Goal: Task Accomplishment & Management: Manage account settings

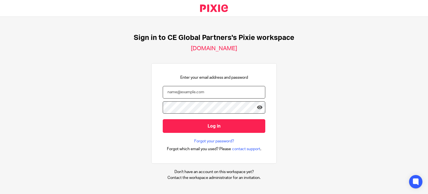
type input "[PERSON_NAME][DOMAIN_NAME][EMAIL_ADDRESS][PERSON_NAME][DOMAIN_NAME]"
click at [214, 133] on form "nicola.fox@ceglobalpartners.com Log in" at bounding box center [214, 112] width 103 height 53
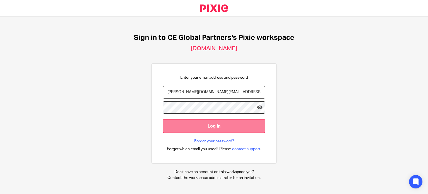
click at [213, 129] on input "Log in" at bounding box center [214, 126] width 103 height 14
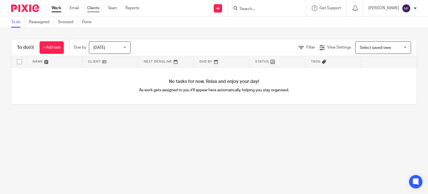
click at [99, 10] on link "Clients" at bounding box center [93, 8] width 12 height 6
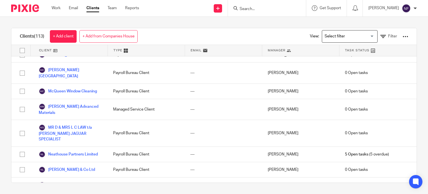
scroll to position [1033, 0]
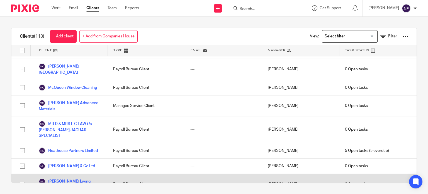
click at [70, 178] on link "Nix Living Limited" at bounding box center [70, 184] width 63 height 12
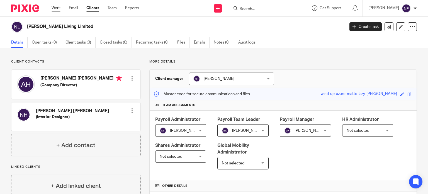
click at [57, 7] on link "Work" at bounding box center [56, 8] width 9 height 6
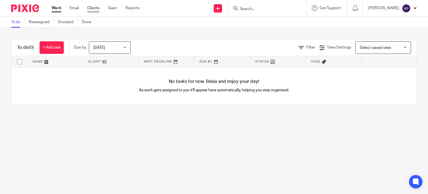
click at [89, 8] on link "Clients" at bounding box center [93, 8] width 12 height 6
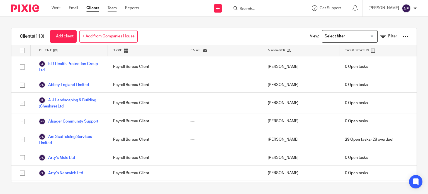
click at [116, 7] on link "Team" at bounding box center [112, 8] width 9 height 6
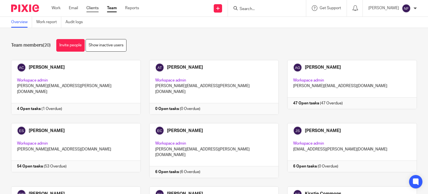
click at [97, 6] on link "Clients" at bounding box center [92, 8] width 12 height 6
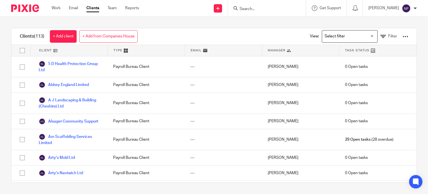
click at [268, 8] on input "Search" at bounding box center [264, 9] width 50 height 5
type input "nix"
click at [272, 20] on link at bounding box center [272, 22] width 69 height 8
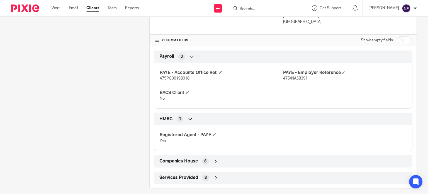
scroll to position [205, 0]
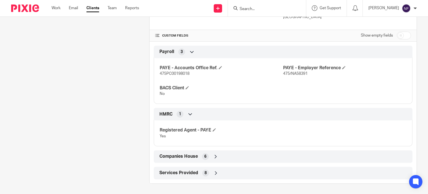
click at [197, 169] on div "Services Provided 8" at bounding box center [283, 172] width 250 height 9
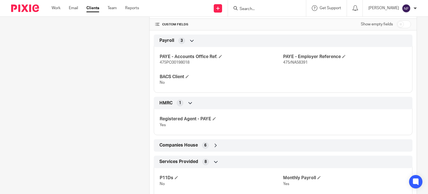
scroll to position [291, 0]
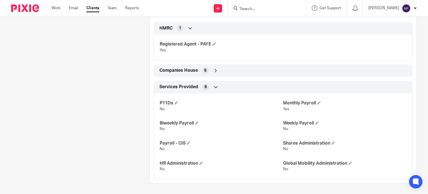
click at [179, 73] on div "Companies House 6" at bounding box center [283, 70] width 250 height 9
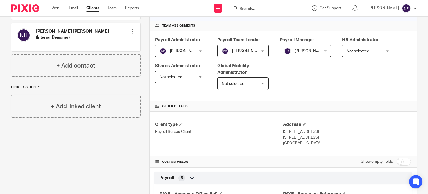
scroll to position [0, 0]
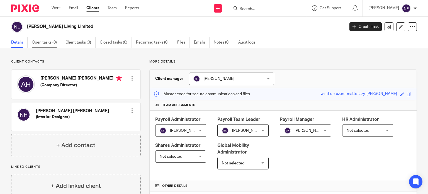
click at [46, 42] on link "Open tasks (0)" at bounding box center [47, 42] width 30 height 11
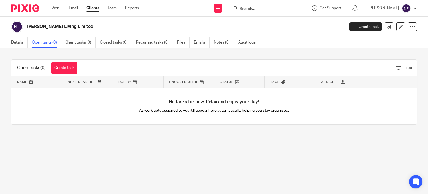
click at [79, 42] on link "Client tasks (0)" at bounding box center [81, 42] width 30 height 11
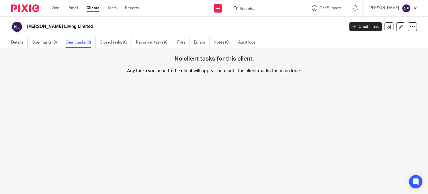
click at [116, 42] on link "Closed tasks (0)" at bounding box center [116, 42] width 32 height 11
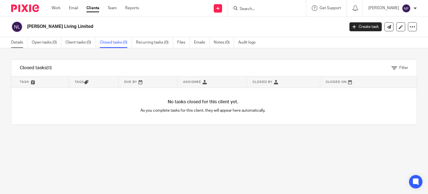
click at [23, 40] on link "Details" at bounding box center [19, 42] width 16 height 11
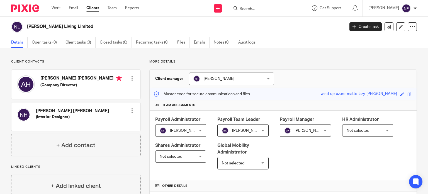
click at [321, 71] on div "Client manager [PERSON_NAME] [PERSON_NAME] [PERSON_NAME] [PERSON_NAME] [PERSON_…" at bounding box center [283, 79] width 267 height 18
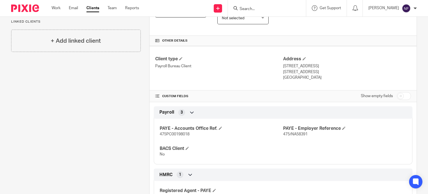
scroll to position [156, 0]
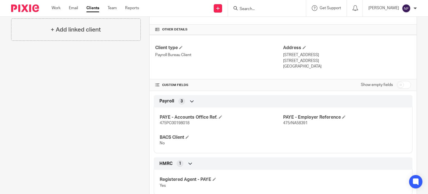
click at [190, 100] on icon at bounding box center [192, 101] width 6 height 6
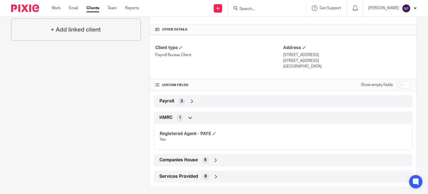
click at [190, 100] on icon at bounding box center [192, 101] width 6 height 6
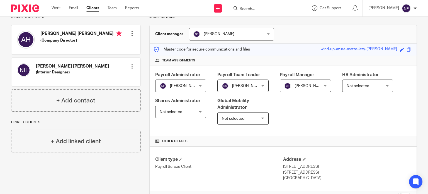
scroll to position [0, 0]
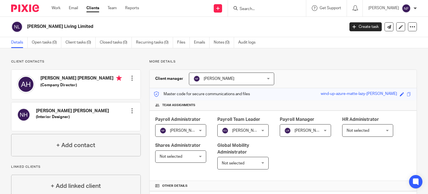
click at [94, 10] on link "Clients" at bounding box center [92, 8] width 13 height 6
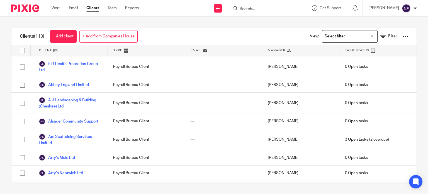
click at [175, 38] on div "Clients (113) + Add client + Add from Companies House View: Loading... Filter" at bounding box center [213, 36] width 405 height 17
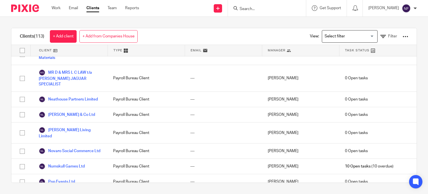
scroll to position [1080, 0]
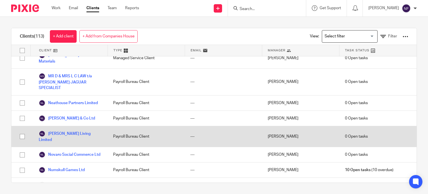
click at [21, 131] on input "checkbox" at bounding box center [22, 136] width 11 height 11
checkbox input "true"
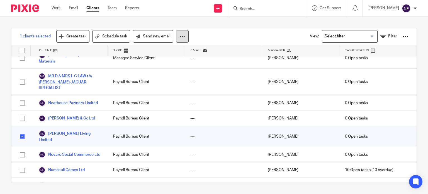
click at [183, 36] on icon at bounding box center [183, 36] width 6 height 6
click at [79, 38] on link "Create task" at bounding box center [72, 36] width 33 height 13
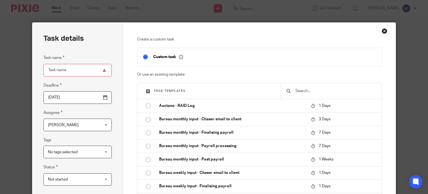
click at [383, 28] on div "Close this dialog window" at bounding box center [385, 31] width 6 height 6
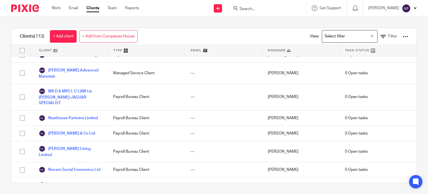
scroll to position [1051, 0]
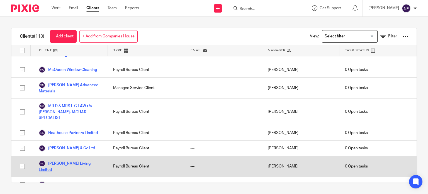
click at [57, 160] on link "Nix Living Limited" at bounding box center [70, 166] width 63 height 12
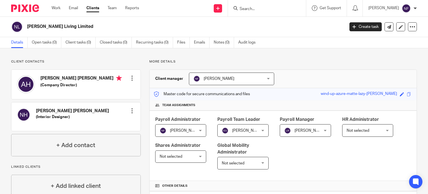
click at [192, 127] on span "[PERSON_NAME]" at bounding box center [178, 130] width 37 height 12
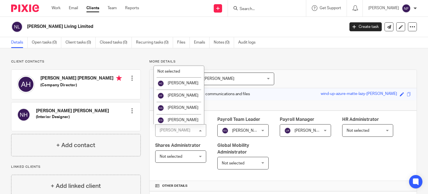
click at [192, 127] on div "Nicola Fox Nicola Fox" at bounding box center [180, 130] width 51 height 13
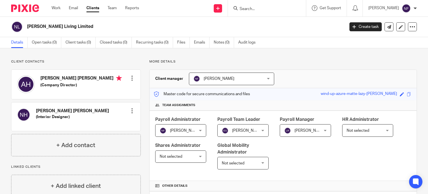
click at [323, 75] on div "Client manager Nicola Fox Nicola Fox Alex Chambers Alex Thompson Anna Golebiews…" at bounding box center [283, 79] width 267 height 18
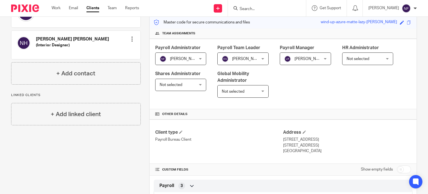
scroll to position [94, 0]
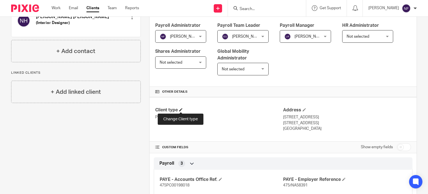
click at [180, 108] on span at bounding box center [180, 109] width 3 height 3
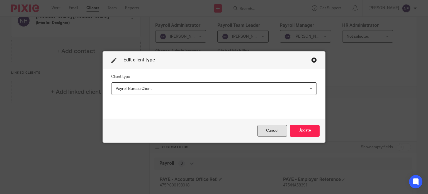
click at [272, 135] on div "Cancel" at bounding box center [273, 131] width 30 height 12
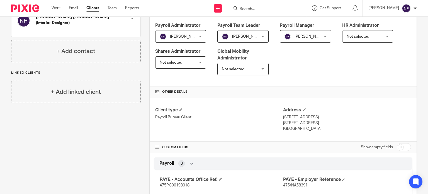
click at [93, 133] on div "Client contacts Andrew Michael Harding (Company Director) Edit contact Create c…" at bounding box center [72, 129] width 138 height 329
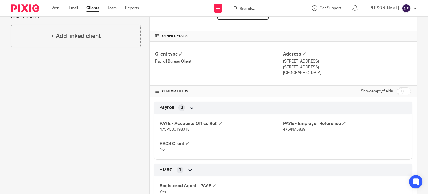
scroll to position [205, 0]
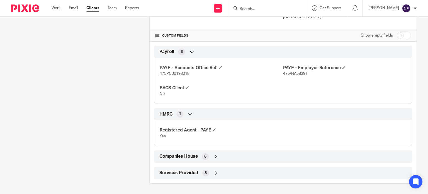
click at [193, 49] on icon at bounding box center [192, 52] width 6 height 6
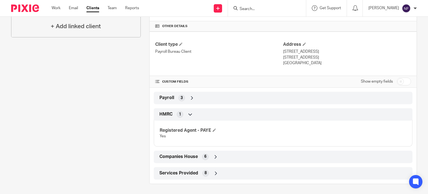
click at [113, 108] on div "Client contacts Andrew Michael Harding (Company Director) Edit contact Create c…" at bounding box center [72, 42] width 138 height 284
click at [191, 97] on icon at bounding box center [192, 98] width 6 height 6
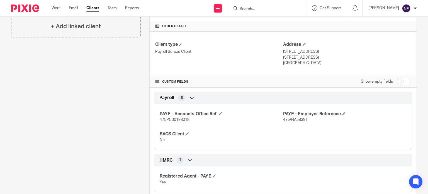
scroll to position [205, 0]
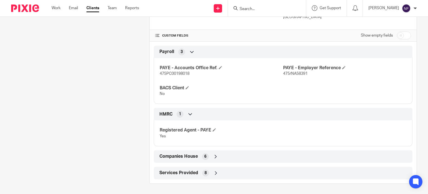
click at [99, 129] on div "Client contacts Andrew Michael Harding (Company Director) Edit contact Create c…" at bounding box center [72, 18] width 138 height 329
click at [191, 46] on div "Payroll 3" at bounding box center [283, 52] width 259 height 12
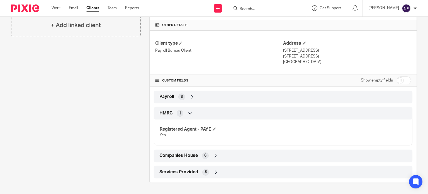
scroll to position [159, 0]
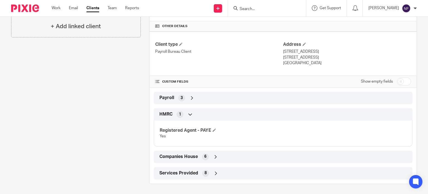
click at [191, 52] on p "Payroll Bureau Client" at bounding box center [219, 52] width 128 height 6
click at [186, 93] on div "Payroll 3" at bounding box center [283, 97] width 250 height 9
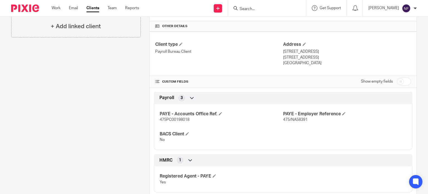
scroll to position [205, 0]
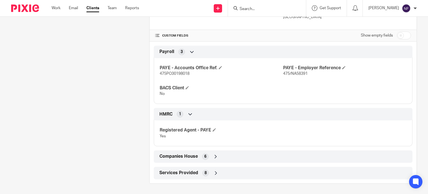
click at [126, 106] on div "Client contacts Andrew Michael Harding (Company Director) Edit contact Create c…" at bounding box center [72, 18] width 138 height 329
click at [125, 126] on div "Client contacts Andrew Michael Harding (Company Director) Edit contact Create c…" at bounding box center [72, 18] width 138 height 329
click at [197, 169] on div "Services Provided 8" at bounding box center [283, 172] width 250 height 9
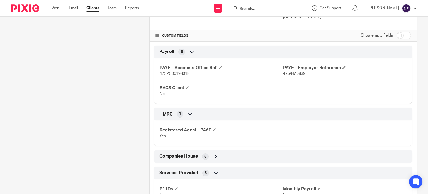
click at [116, 161] on div "Client contacts Andrew Michael Harding (Company Director) Edit contact Create c…" at bounding box center [72, 61] width 138 height 415
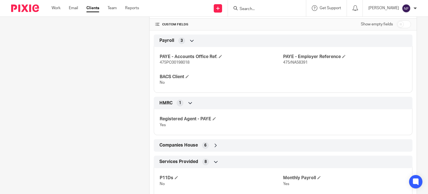
scroll to position [291, 0]
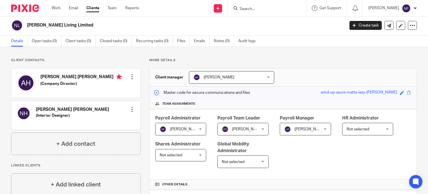
scroll to position [0, 0]
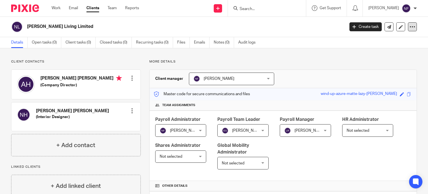
click at [410, 27] on icon at bounding box center [413, 27] width 6 height 6
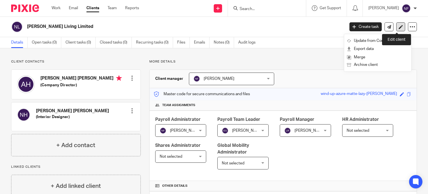
drag, startPoint x: 408, startPoint y: 27, endPoint x: 394, endPoint y: 25, distance: 14.3
click at [394, 25] on div "Create task Update from Companies House Export data Merge Archive client" at bounding box center [383, 26] width 67 height 9
click at [396, 25] on link at bounding box center [400, 26] width 9 height 9
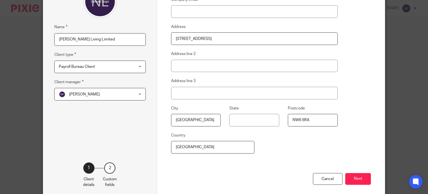
scroll to position [93, 0]
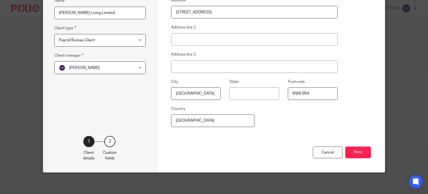
click at [110, 140] on div "2" at bounding box center [109, 141] width 11 height 11
click at [356, 150] on button "Next" at bounding box center [358, 152] width 26 height 12
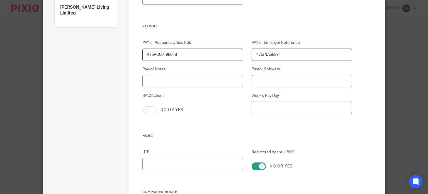
scroll to position [120, 0]
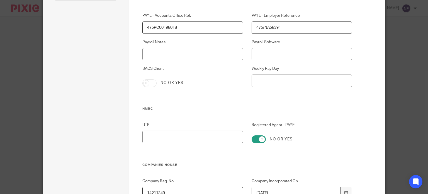
click at [296, 45] on div "Payroll Software" at bounding box center [297, 49] width 109 height 21
click at [295, 52] on input "Payroll Software" at bounding box center [302, 54] width 100 height 13
type input "Iris"
click at [290, 77] on input "Weekly Pay Day" at bounding box center [302, 80] width 100 height 13
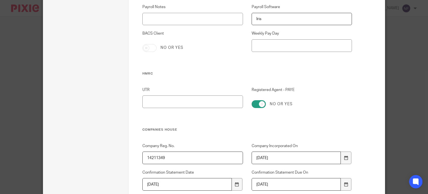
scroll to position [161, 0]
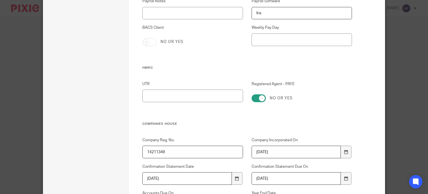
click at [143, 40] on input "BACS Client" at bounding box center [149, 42] width 14 height 8
click at [143, 39] on input "BACS Client" at bounding box center [149, 42] width 14 height 8
checkbox input "false"
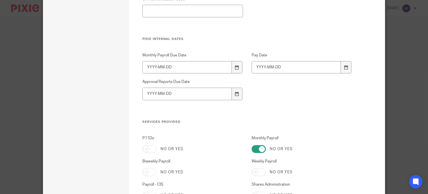
scroll to position [387, 0]
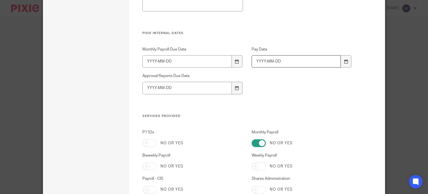
click at [275, 61] on input "Pay Date" at bounding box center [296, 61] width 89 height 13
click at [344, 60] on icon at bounding box center [346, 61] width 4 height 4
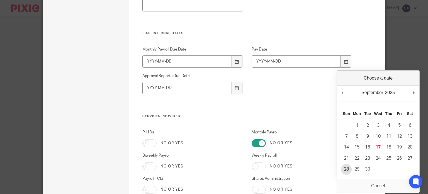
type input "2025-09-28"
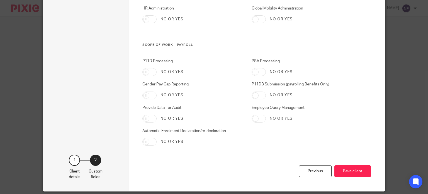
scroll to position [594, 0]
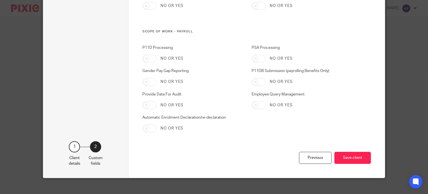
click at [152, 128] on input "Automatic Enrolment Declaration/re-declaration" at bounding box center [149, 128] width 14 height 8
checkbox input "true"
click at [347, 156] on button "Save client" at bounding box center [352, 158] width 37 height 12
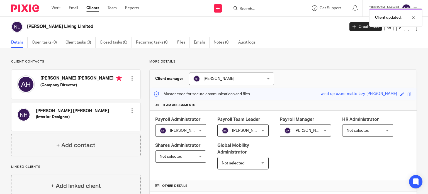
click at [279, 11] on div "Client updated." at bounding box center [318, 16] width 208 height 21
click at [281, 6] on form at bounding box center [268, 8] width 59 height 7
click at [260, 7] on input "Search" at bounding box center [264, 9] width 50 height 5
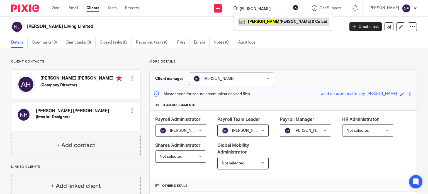
type input "[PERSON_NAME]"
click at [275, 21] on link at bounding box center [283, 22] width 91 height 8
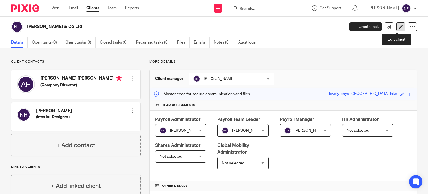
click at [396, 30] on link at bounding box center [400, 26] width 9 height 9
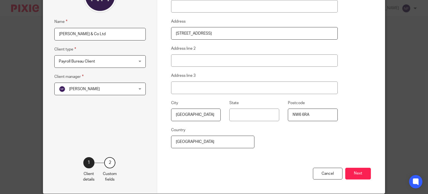
scroll to position [93, 0]
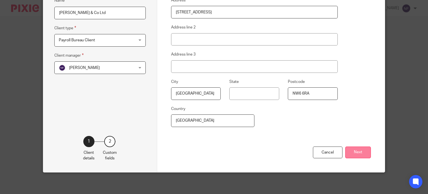
click at [359, 151] on button "Next" at bounding box center [358, 152] width 26 height 12
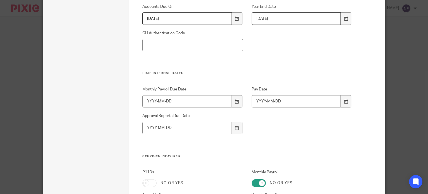
scroll to position [365, 0]
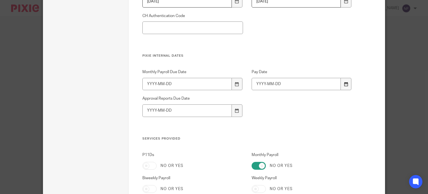
click at [348, 85] on div at bounding box center [346, 84] width 11 height 13
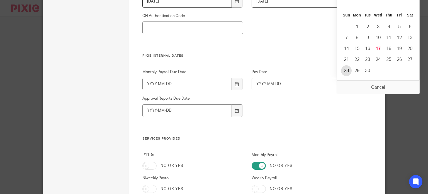
type input "2025-09-28"
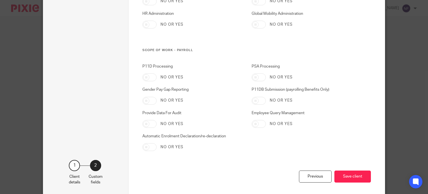
scroll to position [600, 0]
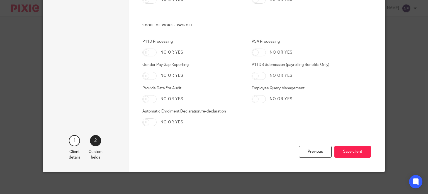
click at [152, 122] on input "Automatic Enrolment Declaration/re-declaration" at bounding box center [149, 122] width 14 height 8
checkbox input "true"
click at [351, 149] on button "Save client" at bounding box center [352, 151] width 37 height 12
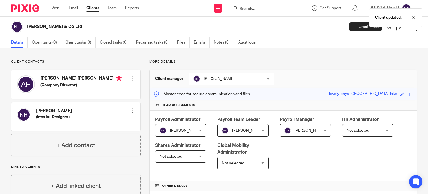
click at [259, 10] on div "Client updated." at bounding box center [318, 16] width 208 height 21
click at [270, 6] on div "Client updated." at bounding box center [318, 16] width 208 height 21
click at [256, 12] on div "Client updated." at bounding box center [318, 16] width 208 height 21
click at [262, 8] on div "Client updated." at bounding box center [318, 16] width 208 height 21
click at [251, 6] on form at bounding box center [268, 8] width 59 height 7
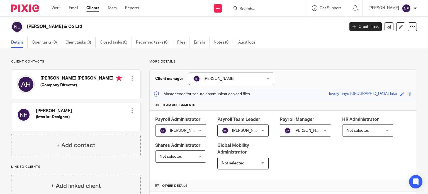
click at [261, 9] on input "Search" at bounding box center [264, 9] width 50 height 5
type input "garners"
click at [270, 19] on link at bounding box center [275, 22] width 74 height 8
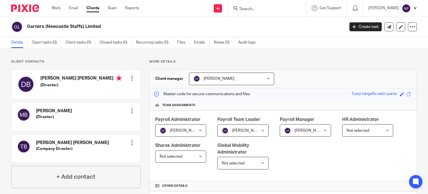
click at [96, 7] on link "Clients" at bounding box center [92, 8] width 13 height 6
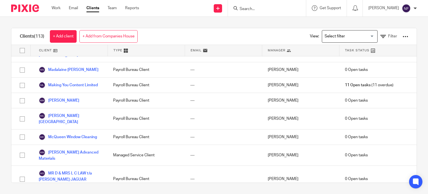
scroll to position [995, 0]
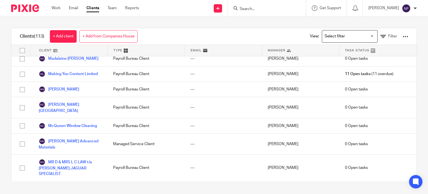
click at [275, 48] on span "Manager" at bounding box center [277, 50] width 18 height 5
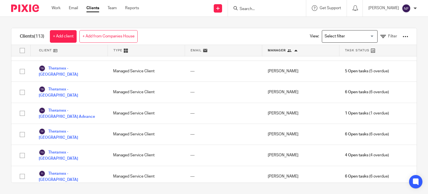
scroll to position [1750, 0]
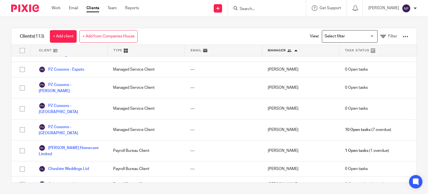
click at [275, 48] on span "Manager" at bounding box center [277, 50] width 18 height 5
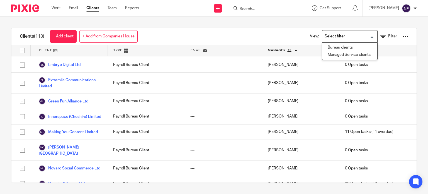
click at [352, 34] on input "Search for option" at bounding box center [349, 36] width 52 height 10
click at [418, 67] on div "Clients (113) + Add client + Add from Companies House View: Loading... Filter C…" at bounding box center [214, 105] width 428 height 177
click at [292, 52] on div "Manager" at bounding box center [300, 50] width 77 height 11
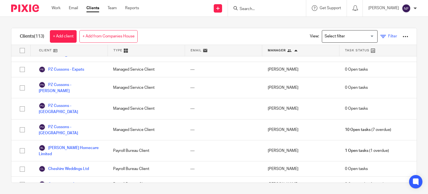
click at [388, 36] on span "Filter" at bounding box center [392, 36] width 9 height 4
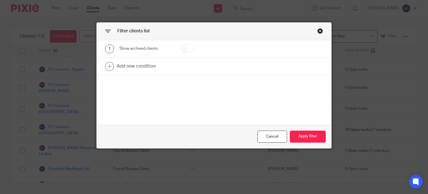
click at [317, 30] on div "Close this dialog window" at bounding box center [320, 31] width 6 height 6
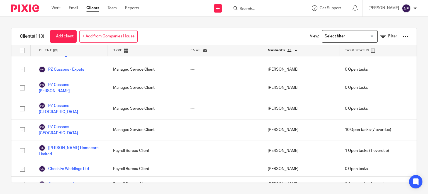
click at [403, 38] on div at bounding box center [406, 37] width 6 height 6
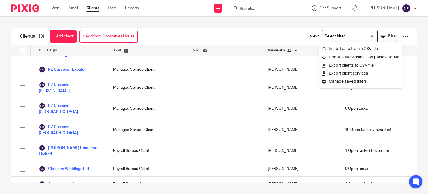
click at [413, 42] on div "Clients (113) + Add client + Add from Companies House View: Loading... Filter C…" at bounding box center [214, 105] width 428 height 177
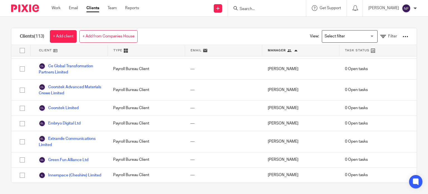
scroll to position [0, 0]
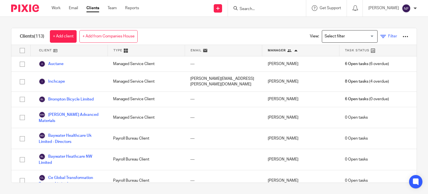
click at [380, 37] on icon at bounding box center [383, 37] width 6 height 6
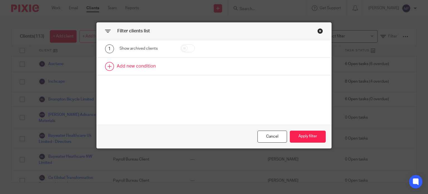
click at [128, 74] on link at bounding box center [214, 66] width 235 height 17
click at [262, 141] on div "Cancel" at bounding box center [273, 136] width 30 height 12
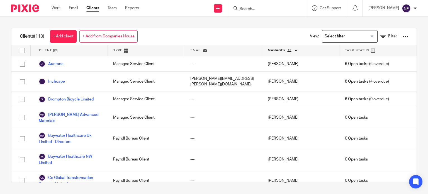
click at [292, 47] on div "Manager" at bounding box center [300, 50] width 77 height 11
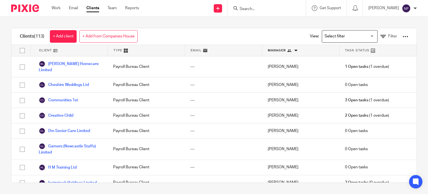
click at [292, 47] on div "Manager" at bounding box center [300, 50] width 77 height 11
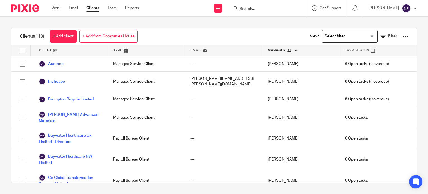
click at [403, 38] on div at bounding box center [406, 37] width 6 height 6
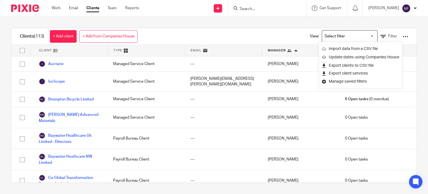
click at [258, 38] on div "Clients (113) + Add client + Add from Companies House View: Loading... Filter" at bounding box center [213, 36] width 405 height 17
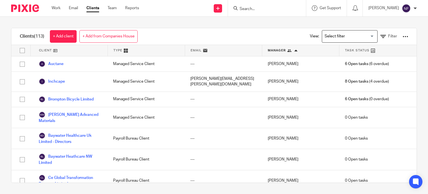
click at [264, 7] on input "Search" at bounding box center [264, 9] width 50 height 5
click at [414, 99] on div "Clients (113) + Add client + Add from Companies House View: Loading... Filter C…" at bounding box center [214, 105] width 428 height 177
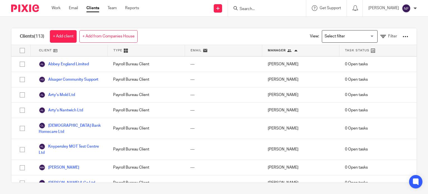
scroll to position [1348, 0]
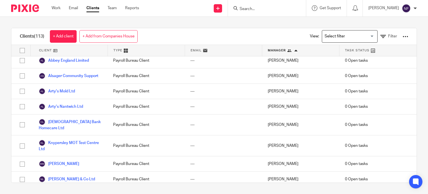
click at [74, 191] on link "[PERSON_NAME] Living Limited" at bounding box center [70, 197] width 63 height 12
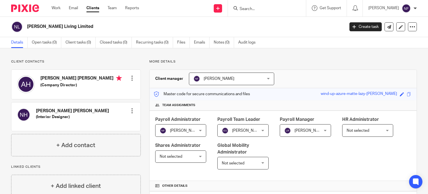
click at [355, 59] on p "More details" at bounding box center [283, 61] width 268 height 4
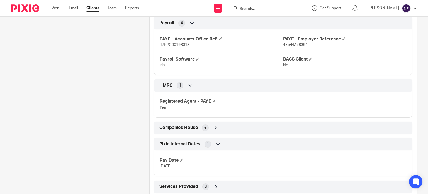
scroll to position [264, 0]
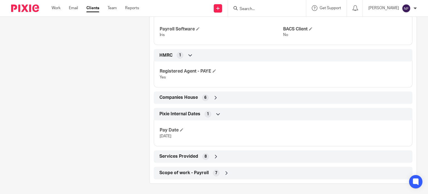
click at [217, 169] on div "Scope of work - Payroll 7" at bounding box center [283, 172] width 250 height 9
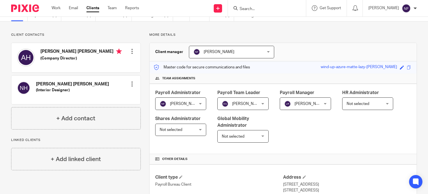
scroll to position [0, 0]
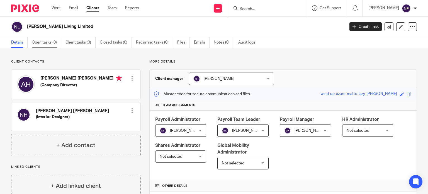
click at [47, 38] on link "Open tasks (0)" at bounding box center [47, 42] width 30 height 11
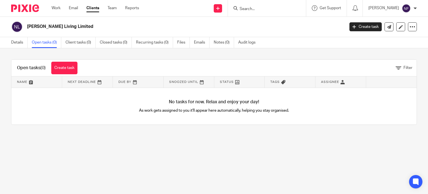
click at [74, 45] on link "Client tasks (0)" at bounding box center [81, 42] width 30 height 11
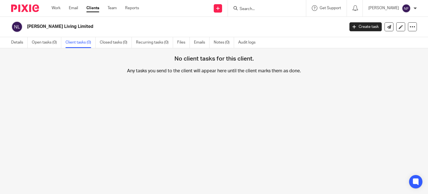
click at [109, 44] on link "Closed tasks (0)" at bounding box center [116, 42] width 32 height 11
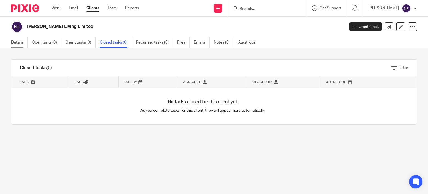
click at [20, 41] on link "Details" at bounding box center [19, 42] width 16 height 11
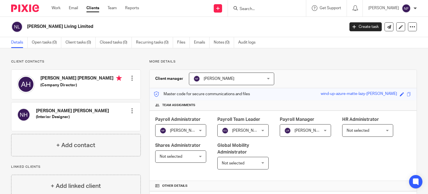
click at [93, 8] on link "Clients" at bounding box center [92, 8] width 13 height 6
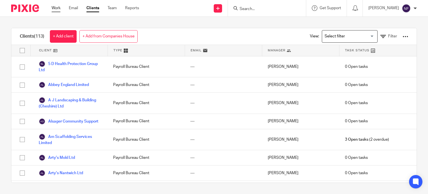
click at [57, 8] on link "Work" at bounding box center [56, 8] width 9 height 6
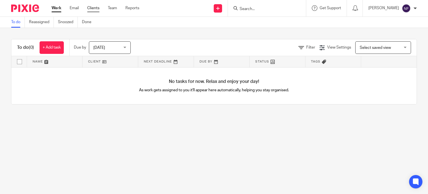
click at [91, 9] on link "Clients" at bounding box center [93, 8] width 12 height 6
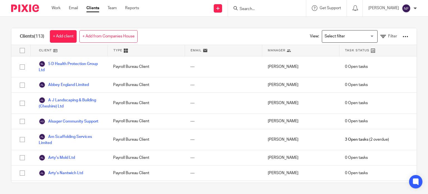
click at [259, 11] on input "Search" at bounding box center [264, 9] width 50 height 5
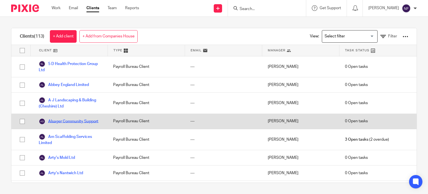
click at [76, 121] on link "Alsager Community Support" at bounding box center [69, 121] width 60 height 7
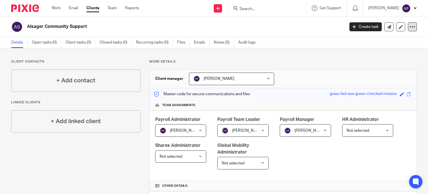
click at [410, 27] on icon at bounding box center [413, 27] width 6 height 6
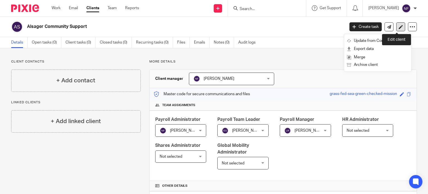
click at [399, 26] on icon at bounding box center [401, 27] width 4 height 4
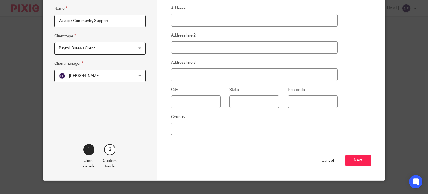
scroll to position [86, 0]
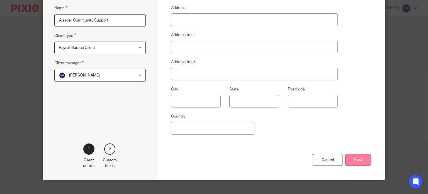
click at [356, 161] on button "Next" at bounding box center [358, 160] width 26 height 12
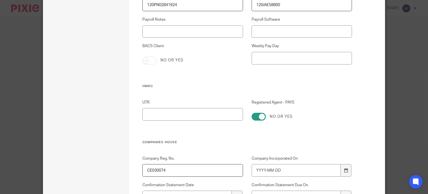
scroll to position [145, 0]
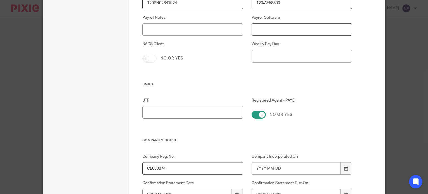
click at [270, 28] on input "Payroll Software" at bounding box center [302, 29] width 100 height 13
type input "Iris"
click at [147, 60] on input "BACS Client" at bounding box center [149, 59] width 14 height 8
checkbox input "true"
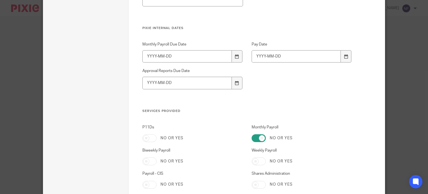
scroll to position [403, 0]
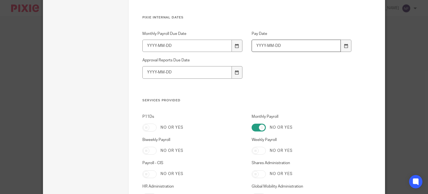
click at [269, 45] on input "Pay Date" at bounding box center [296, 46] width 89 height 13
click at [346, 43] on div at bounding box center [346, 46] width 11 height 13
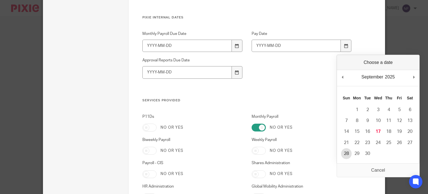
type input "2025-09-28"
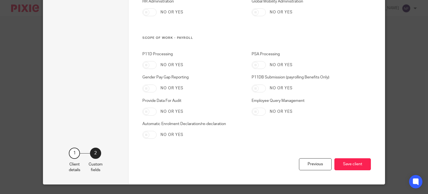
scroll to position [600, 0]
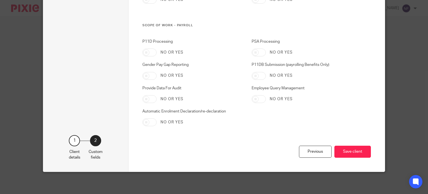
click at [147, 121] on input "Automatic Enrolment Declaration/re-declaration" at bounding box center [149, 122] width 14 height 8
checkbox input "true"
click at [355, 149] on button "Save client" at bounding box center [352, 151] width 37 height 12
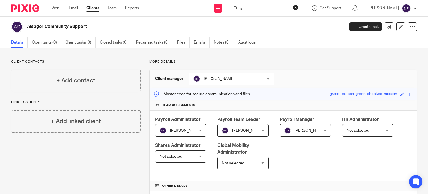
click at [262, 9] on input "a" at bounding box center [264, 9] width 50 height 5
type input "arty"
click at [277, 22] on link at bounding box center [272, 22] width 69 height 8
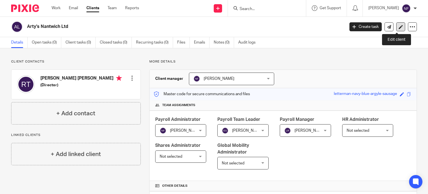
click at [397, 24] on link at bounding box center [400, 26] width 9 height 9
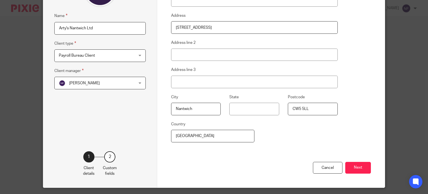
scroll to position [93, 0]
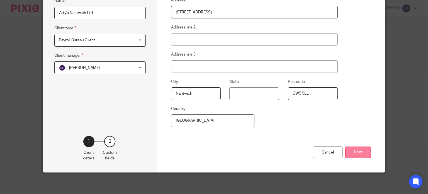
click at [363, 154] on button "Next" at bounding box center [358, 152] width 26 height 12
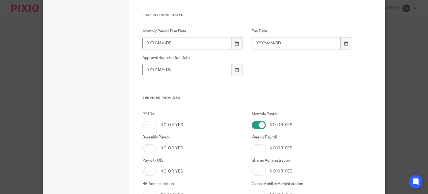
scroll to position [417, 0]
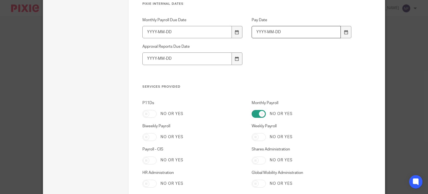
click at [317, 28] on input "Pay Date" at bounding box center [296, 32] width 89 height 13
click at [341, 33] on div at bounding box center [346, 32] width 11 height 13
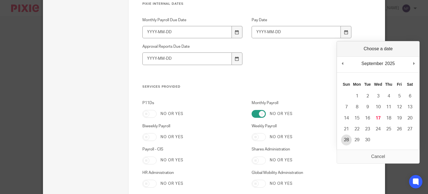
type input "[DATE]"
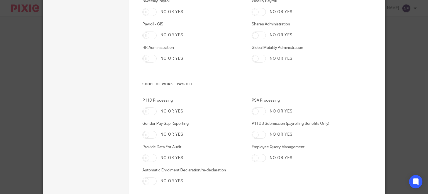
scroll to position [546, 0]
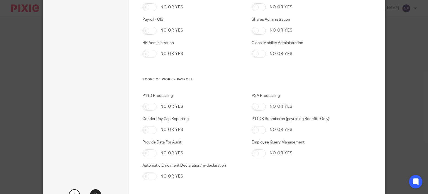
click at [147, 175] on input "Automatic Enrolment Declaration/re-declaration" at bounding box center [149, 176] width 14 height 8
checkbox input "true"
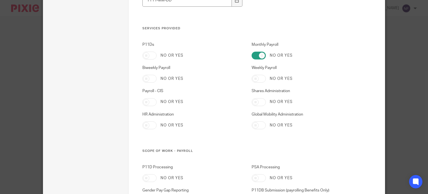
scroll to position [600, 0]
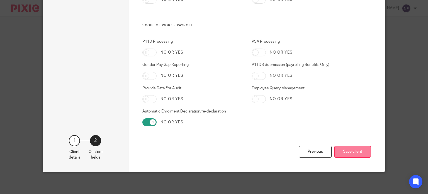
click at [361, 155] on button "Save client" at bounding box center [352, 151] width 37 height 12
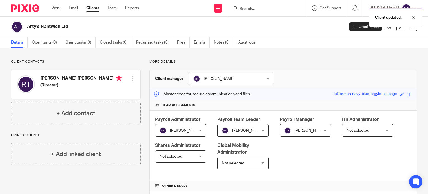
click at [274, 11] on div "Client updated." at bounding box center [318, 16] width 208 height 21
click at [256, 7] on div "Client updated." at bounding box center [318, 16] width 208 height 21
click at [257, 9] on div "Client updated." at bounding box center [318, 16] width 208 height 21
click at [254, 9] on div "Client updated." at bounding box center [318, 16] width 208 height 21
click at [256, 9] on input "Search" at bounding box center [264, 9] width 50 height 5
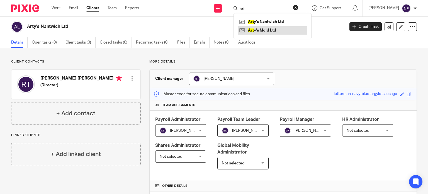
type input "art"
click at [277, 31] on link at bounding box center [272, 30] width 69 height 8
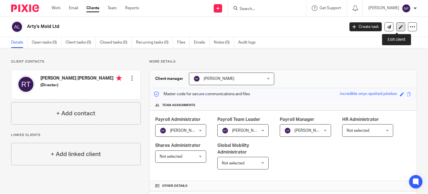
click at [399, 26] on icon at bounding box center [401, 27] width 4 height 4
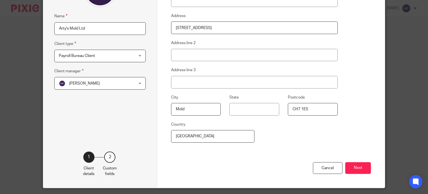
scroll to position [93, 0]
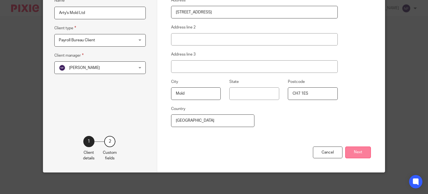
click at [355, 155] on button "Next" at bounding box center [358, 152] width 26 height 12
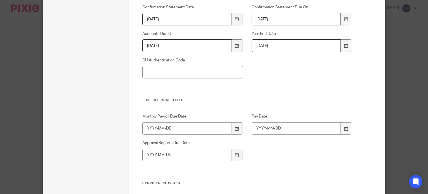
scroll to position [321, 0]
click at [305, 121] on input "Pay Date" at bounding box center [296, 127] width 89 height 13
click at [346, 127] on icon at bounding box center [346, 127] width 4 height 4
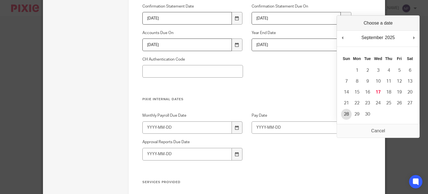
type input "2025-09-28"
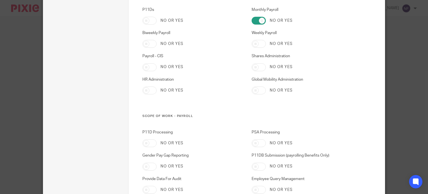
scroll to position [600, 0]
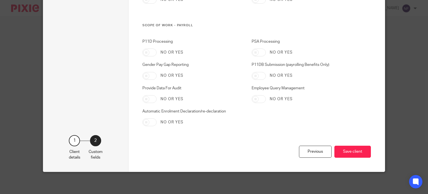
click at [151, 119] on input "Automatic Enrolment Declaration/re-declaration" at bounding box center [149, 122] width 14 height 8
checkbox input "true"
click at [350, 152] on button "Save client" at bounding box center [352, 151] width 37 height 12
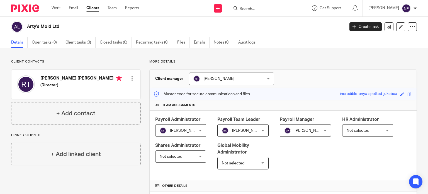
click at [282, 1] on div at bounding box center [267, 8] width 78 height 16
click at [279, 9] on input "Search" at bounding box center [264, 9] width 50 height 5
type input "5"
click at [276, 22] on link at bounding box center [272, 22] width 69 height 8
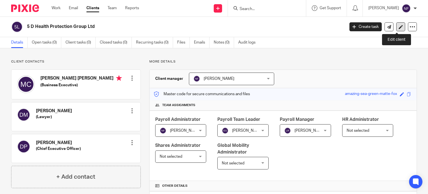
click at [396, 28] on link at bounding box center [400, 26] width 9 height 9
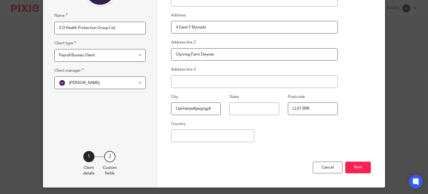
scroll to position [80, 0]
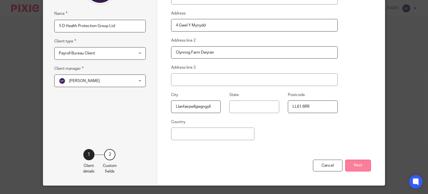
click at [358, 160] on button "Next" at bounding box center [358, 165] width 26 height 12
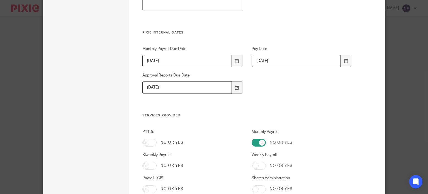
scroll to position [383, 0]
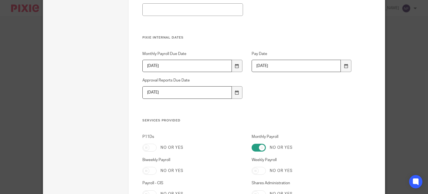
click at [326, 62] on input "[DATE]" at bounding box center [296, 66] width 89 height 13
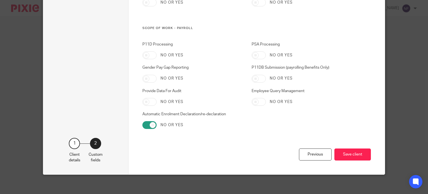
scroll to position [600, 0]
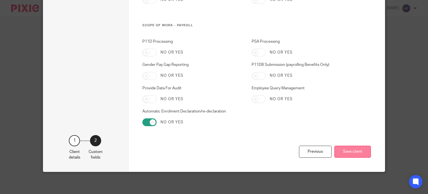
click at [348, 150] on button "Save client" at bounding box center [352, 151] width 37 height 12
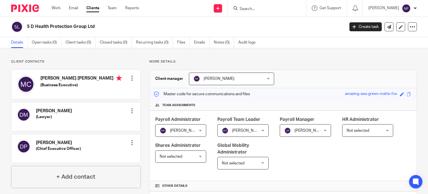
click at [253, 9] on input "Search" at bounding box center [264, 9] width 50 height 5
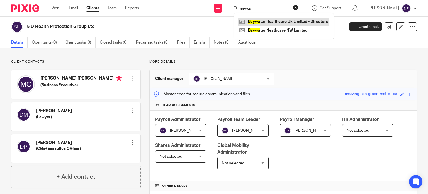
type input "baywa"
click at [283, 20] on link at bounding box center [283, 22] width 91 height 8
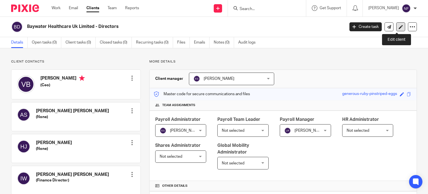
click at [399, 26] on icon at bounding box center [401, 27] width 4 height 4
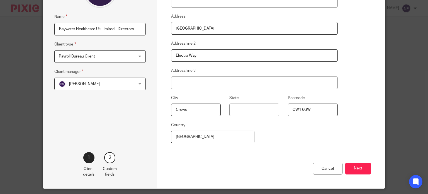
scroll to position [93, 0]
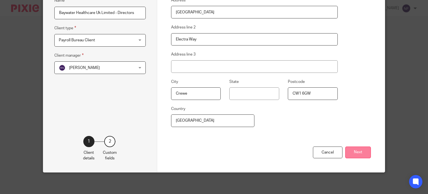
click at [360, 153] on button "Next" at bounding box center [358, 152] width 26 height 12
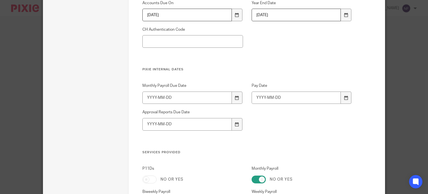
scroll to position [353, 0]
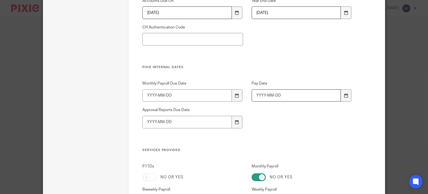
click at [275, 95] on input "Pay Date" at bounding box center [296, 95] width 89 height 13
click at [345, 93] on icon at bounding box center [346, 95] width 4 height 4
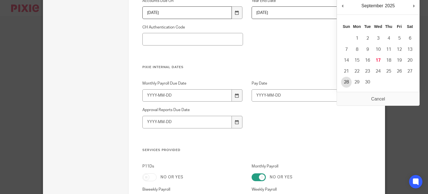
type input "2025-09-28"
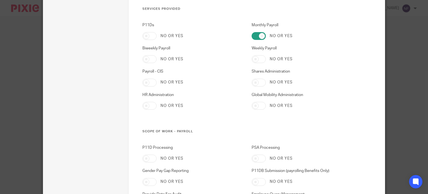
scroll to position [564, 0]
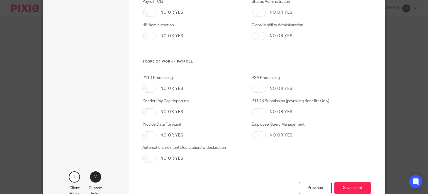
click at [150, 158] on input "Automatic Enrolment Declaration/re-declaration" at bounding box center [149, 158] width 14 height 8
checkbox input "true"
click at [345, 187] on button "Save client" at bounding box center [352, 188] width 37 height 12
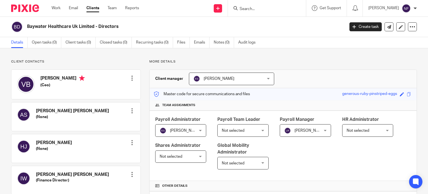
click at [269, 5] on form at bounding box center [268, 8] width 59 height 7
click at [261, 9] on input "Search" at bounding box center [264, 9] width 50 height 5
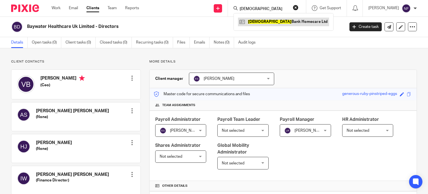
type input "church"
click at [268, 20] on link at bounding box center [283, 22] width 91 height 8
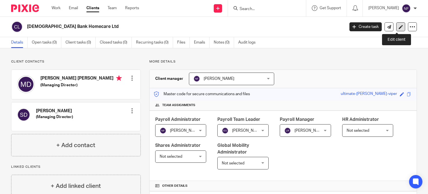
click at [396, 24] on link at bounding box center [400, 26] width 9 height 9
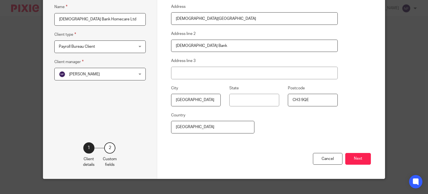
scroll to position [93, 0]
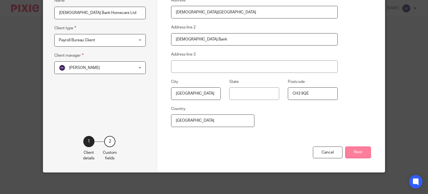
click at [358, 152] on button "Next" at bounding box center [358, 152] width 26 height 12
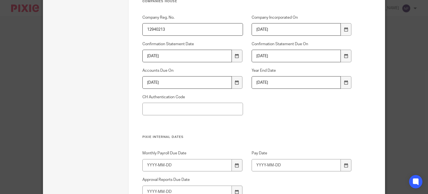
scroll to position [292, 0]
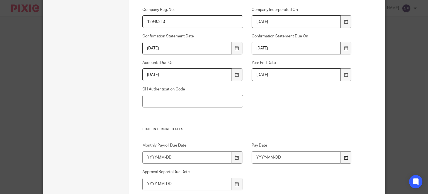
click at [348, 157] on div at bounding box center [346, 157] width 11 height 13
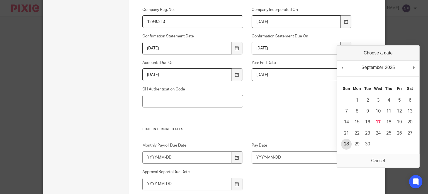
type input "2025-09-28"
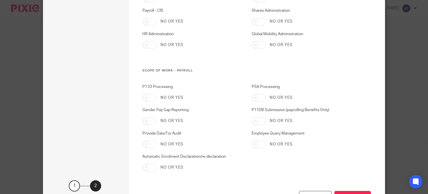
scroll to position [563, 0]
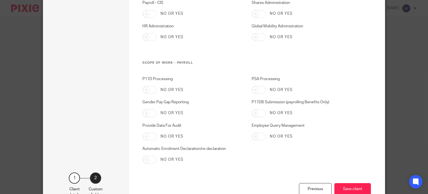
click at [146, 157] on input "Automatic Enrolment Declaration/re-declaration" at bounding box center [149, 160] width 14 height 8
checkbox input "true"
click at [352, 192] on button "Save client" at bounding box center [352, 189] width 37 height 12
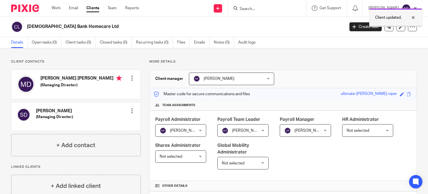
click at [414, 19] on div at bounding box center [409, 17] width 15 height 7
click at [261, 6] on form at bounding box center [268, 8] width 59 height 7
click at [254, 10] on input "Search" at bounding box center [264, 9] width 50 height 5
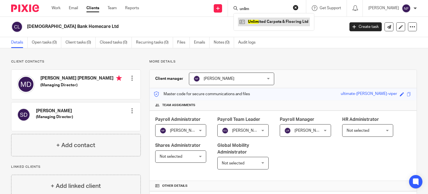
type input "unlim"
click at [269, 20] on link at bounding box center [274, 22] width 72 height 8
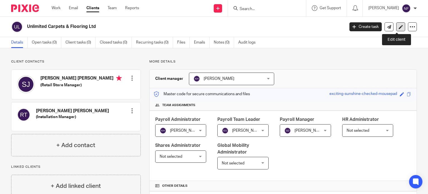
click at [399, 25] on icon at bounding box center [401, 27] width 4 height 4
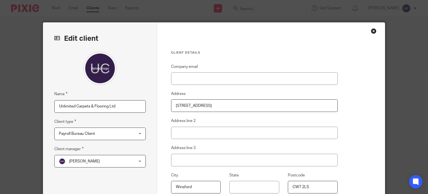
scroll to position [93, 0]
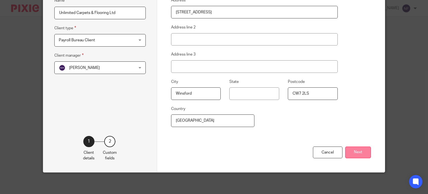
click at [351, 148] on button "Next" at bounding box center [358, 152] width 26 height 12
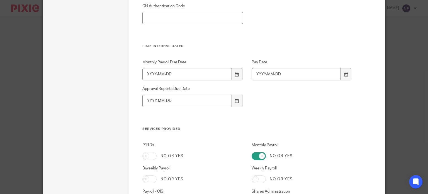
scroll to position [390, 0]
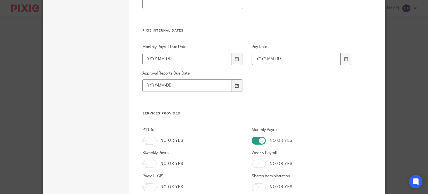
click at [336, 62] on input "Pay Date" at bounding box center [296, 59] width 89 height 13
click at [341, 60] on div at bounding box center [346, 59] width 11 height 13
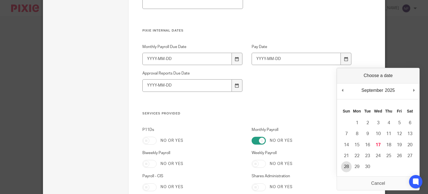
type input "2025-09-28"
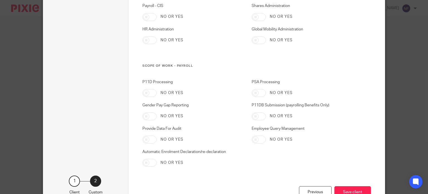
scroll to position [568, 0]
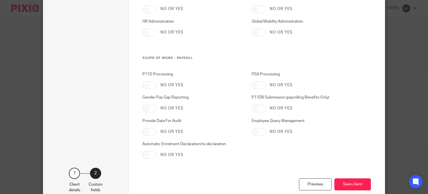
click at [148, 155] on input "Automatic Enrolment Declaration/re-declaration" at bounding box center [149, 155] width 14 height 8
checkbox input "true"
click at [342, 187] on button "Save client" at bounding box center [352, 184] width 37 height 12
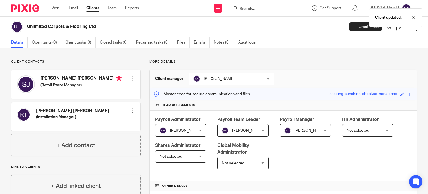
click at [272, 7] on div "Client updated." at bounding box center [318, 16] width 208 height 21
click at [259, 8] on div "Client updated." at bounding box center [318, 16] width 208 height 21
click at [255, 9] on div "Client updated." at bounding box center [318, 16] width 208 height 21
click at [255, 9] on input "Search" at bounding box center [264, 9] width 50 height 5
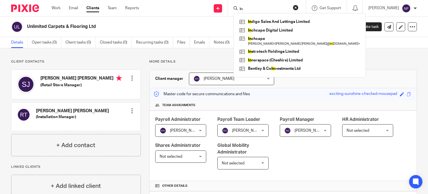
type input "i"
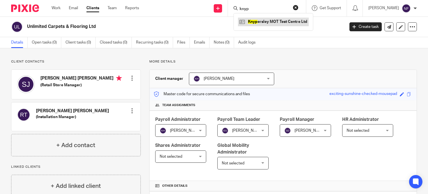
type input "knyp"
click at [285, 21] on link at bounding box center [273, 22] width 71 height 8
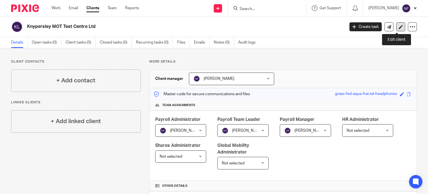
click at [399, 25] on icon at bounding box center [401, 27] width 4 height 4
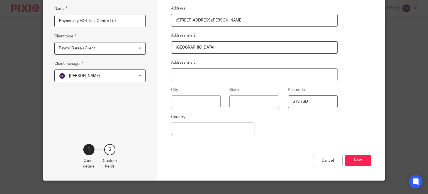
scroll to position [93, 0]
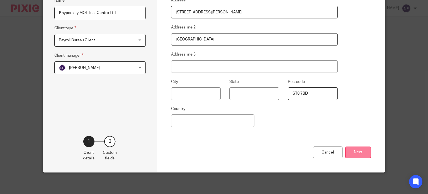
click at [356, 154] on button "Next" at bounding box center [358, 152] width 26 height 12
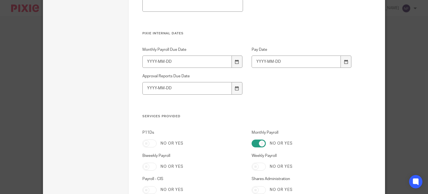
scroll to position [410, 0]
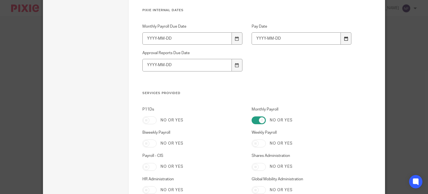
click at [344, 38] on icon at bounding box center [346, 39] width 4 height 4
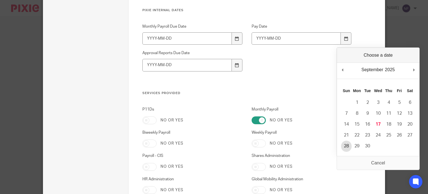
type input "2025-09-28"
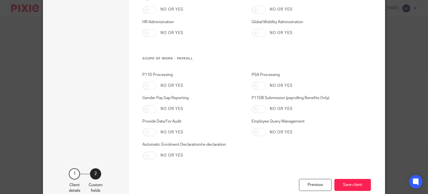
scroll to position [576, 0]
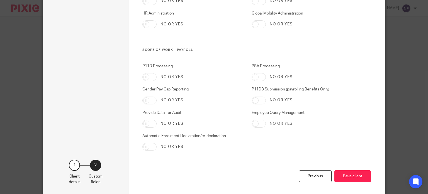
click at [150, 145] on input "Automatic Enrolment Declaration/re-declaration" at bounding box center [149, 147] width 14 height 8
checkbox input "true"
click at [349, 171] on button "Save client" at bounding box center [352, 176] width 37 height 12
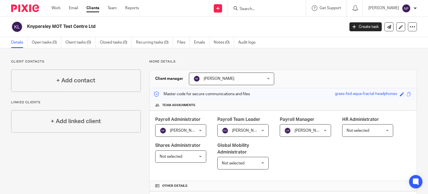
click at [254, 9] on input "Search" at bounding box center [264, 9] width 50 height 5
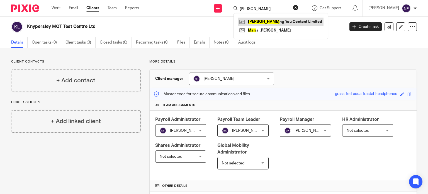
type input "maki"
click at [277, 21] on link at bounding box center [281, 22] width 86 height 8
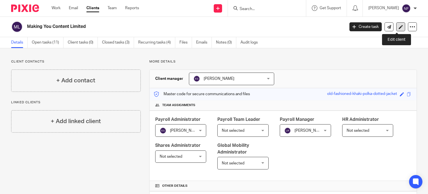
click at [399, 25] on icon at bounding box center [401, 27] width 4 height 4
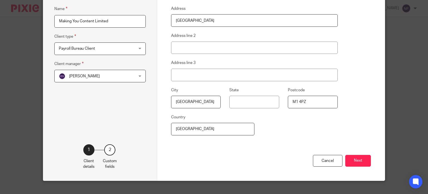
scroll to position [93, 0]
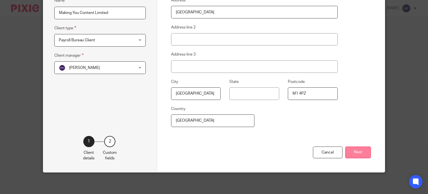
click at [354, 152] on button "Next" at bounding box center [358, 152] width 26 height 12
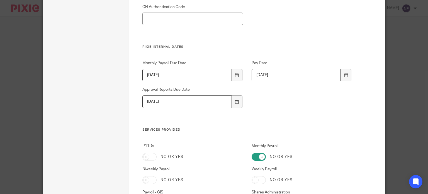
scroll to position [384, 0]
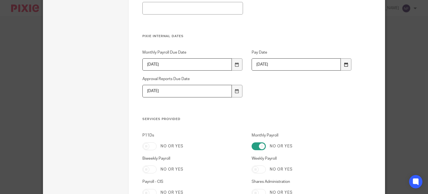
click at [345, 63] on icon at bounding box center [346, 64] width 4 height 4
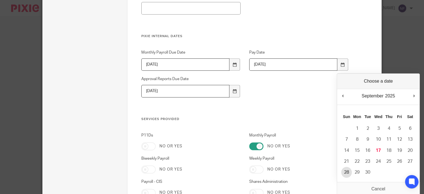
type input "2025-09-28"
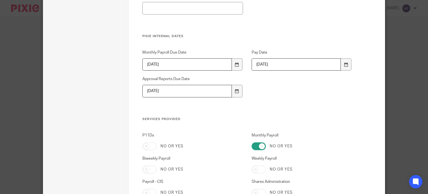
click at [207, 61] on input "2025-06-13" at bounding box center [186, 64] width 89 height 13
click at [232, 63] on div at bounding box center [237, 64] width 11 height 13
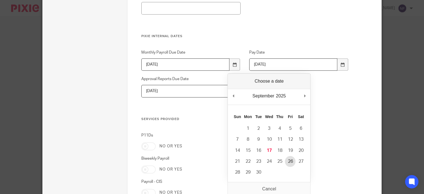
type input "2025-09-26"
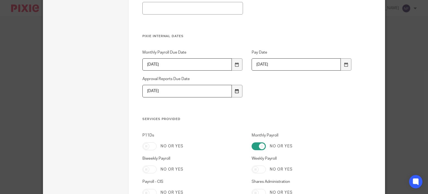
click at [235, 91] on icon at bounding box center [237, 91] width 4 height 4
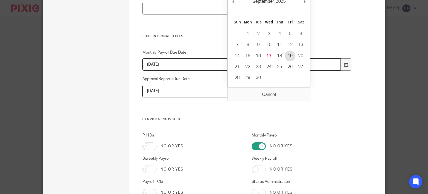
type input "2025-09-19"
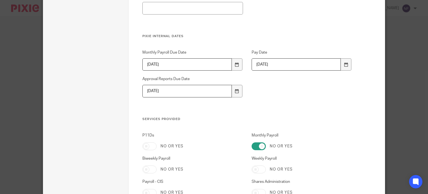
click at [214, 63] on input "2025-09-26" at bounding box center [186, 64] width 89 height 13
click at [233, 62] on div at bounding box center [237, 64] width 11 height 13
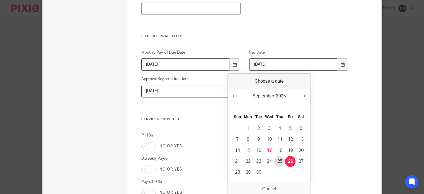
type input "2025-09-25"
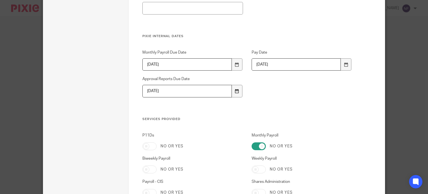
click at [235, 89] on icon at bounding box center [237, 91] width 4 height 4
click at [232, 90] on div at bounding box center [237, 91] width 11 height 13
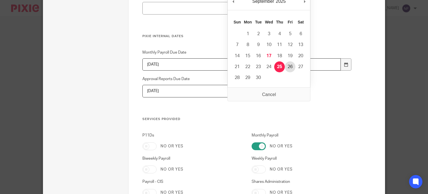
type input "2025-09-26"
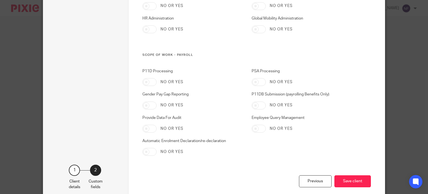
scroll to position [579, 0]
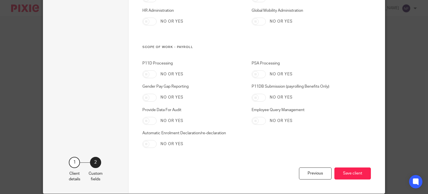
click at [146, 144] on input "Automatic Enrolment Declaration/re-declaration" at bounding box center [149, 144] width 14 height 8
checkbox input "true"
click at [352, 172] on button "Save client" at bounding box center [352, 173] width 37 height 12
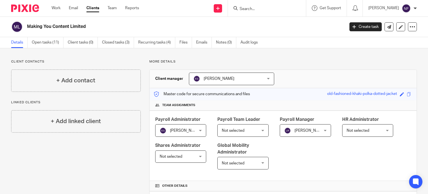
click at [258, 8] on input "Search" at bounding box center [264, 9] width 50 height 5
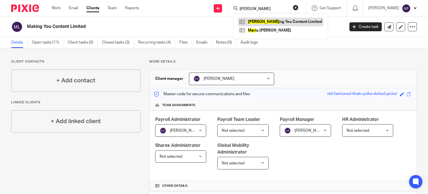
type input "[PERSON_NAME]"
click at [280, 20] on link at bounding box center [281, 22] width 86 height 8
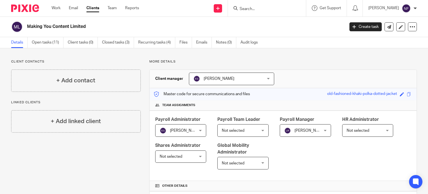
click at [270, 10] on input "Search" at bounding box center [264, 9] width 50 height 5
type input "[PERSON_NAME]"
click at [277, 20] on link at bounding box center [275, 22] width 74 height 8
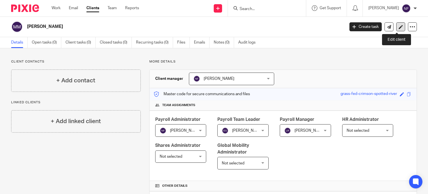
click at [398, 24] on link at bounding box center [400, 26] width 9 height 9
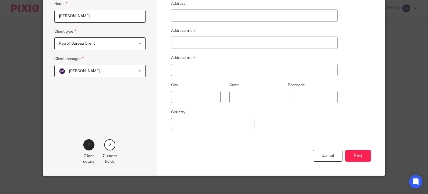
scroll to position [93, 0]
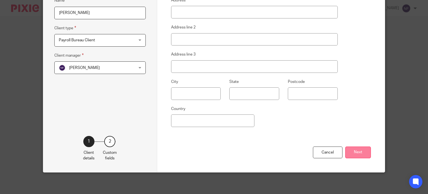
click at [353, 149] on button "Next" at bounding box center [358, 152] width 26 height 12
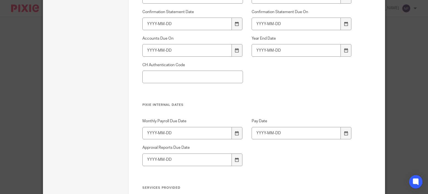
scroll to position [339, 0]
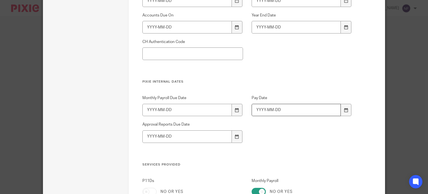
click at [314, 109] on input "Pay Date" at bounding box center [296, 110] width 89 height 13
click at [341, 110] on div at bounding box center [346, 110] width 11 height 13
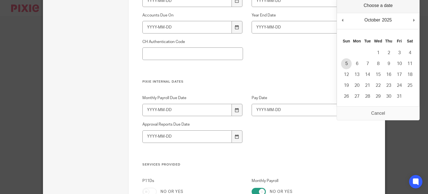
type input "2025-10-05"
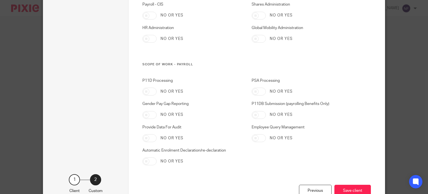
scroll to position [600, 0]
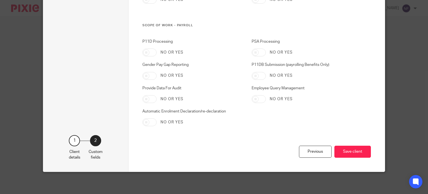
click at [146, 120] on input "Automatic Enrolment Declaration/re-declaration" at bounding box center [149, 122] width 14 height 8
checkbox input "true"
click at [347, 150] on button "Save client" at bounding box center [352, 151] width 37 height 12
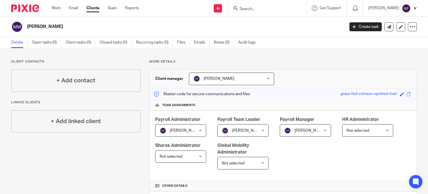
click at [263, 10] on input "Search" at bounding box center [264, 9] width 50 height 5
type input "abbe"
click at [271, 20] on link at bounding box center [272, 22] width 69 height 8
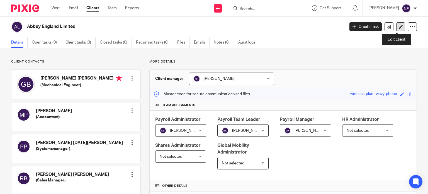
click at [396, 26] on link at bounding box center [400, 26] width 9 height 9
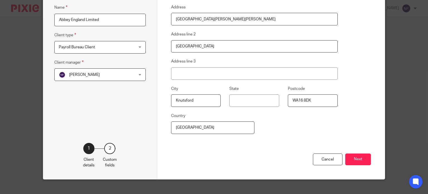
scroll to position [91, 0]
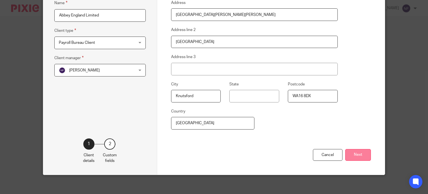
click at [351, 153] on button "Next" at bounding box center [358, 155] width 26 height 12
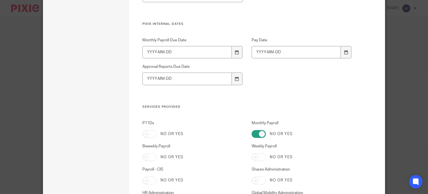
scroll to position [401, 0]
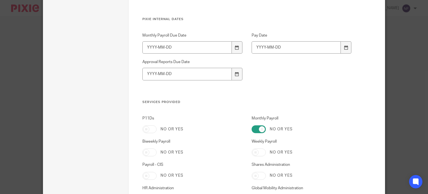
click at [281, 39] on div "Pay Date" at bounding box center [297, 43] width 109 height 21
click at [286, 47] on input "Pay Date" at bounding box center [296, 47] width 89 height 13
click at [341, 46] on div at bounding box center [346, 47] width 11 height 13
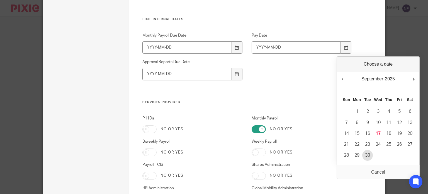
type input "2025-09-30"
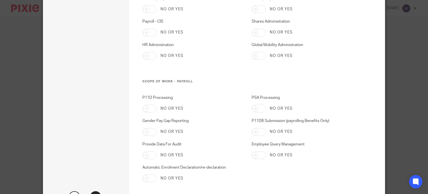
scroll to position [565, 0]
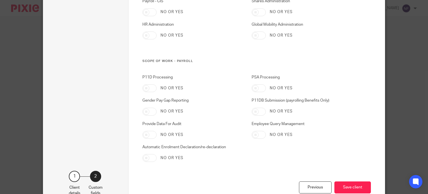
click at [146, 156] on input "Automatic Enrolment Declaration/re-declaration" at bounding box center [149, 158] width 14 height 8
checkbox input "true"
click at [354, 187] on button "Save client" at bounding box center [352, 187] width 37 height 12
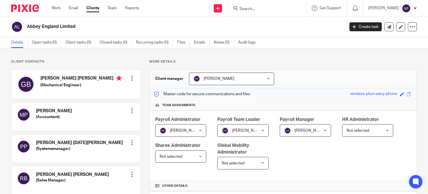
click at [261, 8] on input "Search" at bounding box center [264, 9] width 50 height 5
type input "nov"
click at [275, 21] on link at bounding box center [272, 22] width 69 height 8
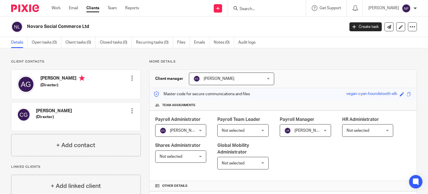
click at [266, 8] on input "Search" at bounding box center [264, 9] width 50 height 5
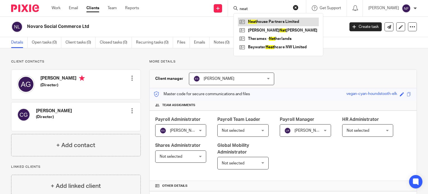
type input "neat"
click at [272, 20] on link at bounding box center [278, 22] width 81 height 8
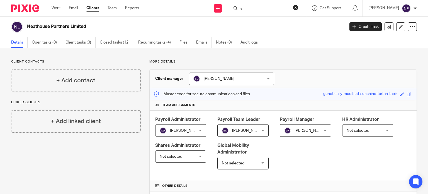
click at [263, 10] on input "s" at bounding box center [264, 9] width 50 height 5
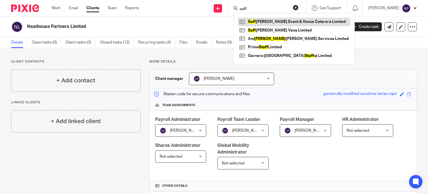
type input "saff"
click at [271, 20] on link at bounding box center [294, 22] width 112 height 8
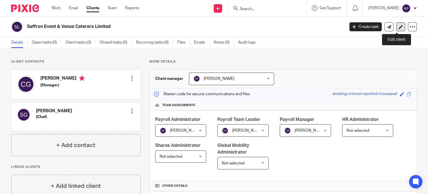
click at [399, 28] on icon at bounding box center [401, 27] width 4 height 4
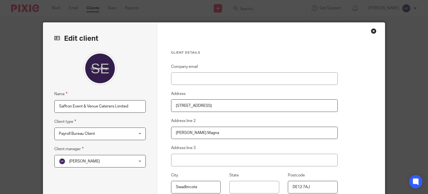
scroll to position [93, 0]
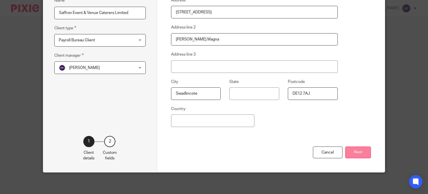
click at [349, 153] on button "Next" at bounding box center [358, 152] width 26 height 12
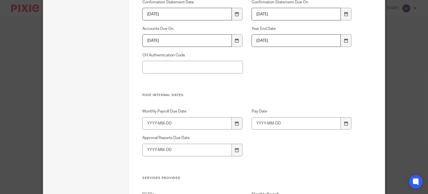
scroll to position [329, 0]
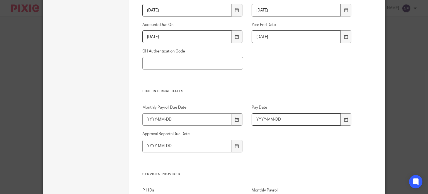
click at [307, 113] on input "Pay Date" at bounding box center [296, 119] width 89 height 13
click at [343, 114] on div at bounding box center [346, 119] width 11 height 13
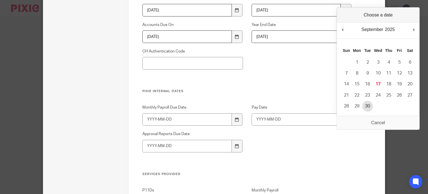
type input "2025-09-30"
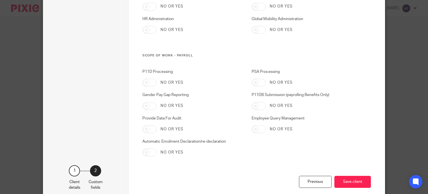
scroll to position [586, 0]
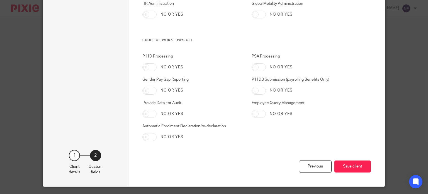
click at [147, 135] on input "Automatic Enrolment Declaration/re-declaration" at bounding box center [149, 137] width 14 height 8
checkbox input "true"
click at [348, 167] on button "Save client" at bounding box center [352, 166] width 37 height 12
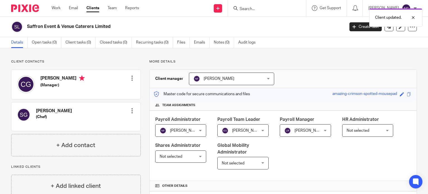
click at [263, 7] on div "Client updated." at bounding box center [318, 16] width 208 height 21
click at [259, 9] on div "Client updated." at bounding box center [318, 16] width 208 height 21
click at [255, 8] on input "Search" at bounding box center [264, 9] width 50 height 5
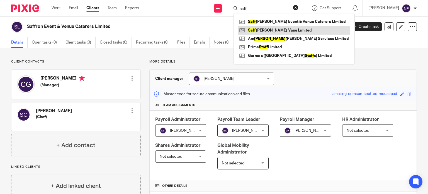
type input "saff"
click at [271, 32] on link at bounding box center [294, 30] width 112 height 8
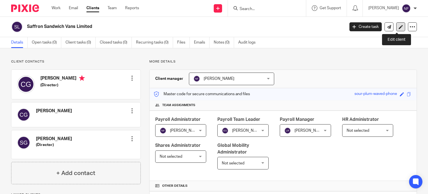
click at [396, 28] on link at bounding box center [400, 26] width 9 height 9
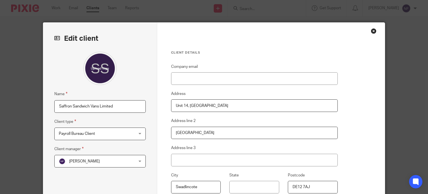
scroll to position [93, 0]
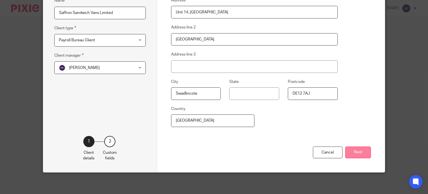
click at [362, 151] on button "Next" at bounding box center [358, 152] width 26 height 12
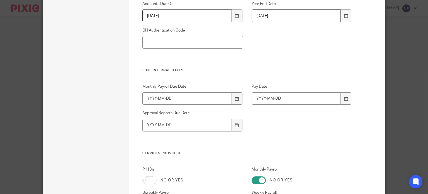
scroll to position [393, 0]
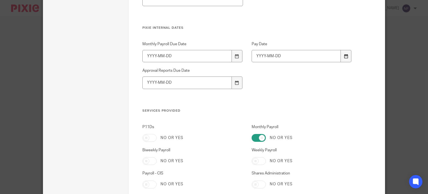
click at [344, 57] on icon at bounding box center [346, 56] width 4 height 4
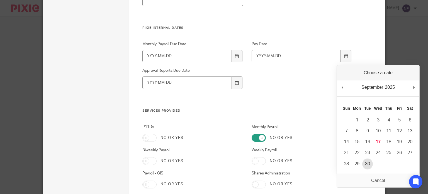
type input "2025-09-30"
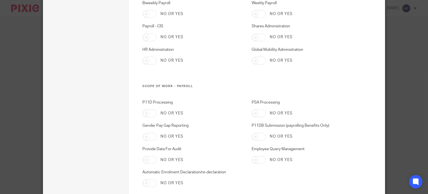
scroll to position [547, 0]
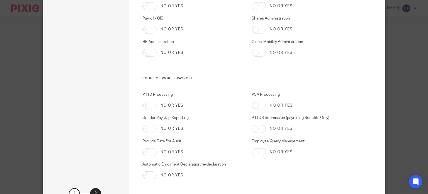
click at [154, 173] on div "No or yes" at bounding box center [192, 175] width 100 height 8
click at [149, 173] on input "Automatic Enrolment Declaration/re-declaration" at bounding box center [149, 175] width 14 height 8
checkbox input "true"
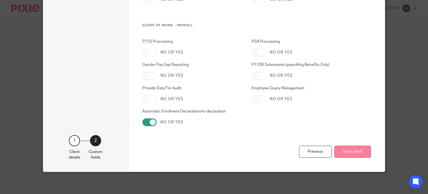
click at [346, 152] on button "Save client" at bounding box center [352, 151] width 37 height 12
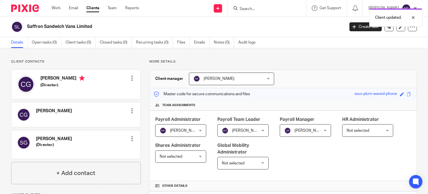
click at [256, 6] on div "Client updated." at bounding box center [318, 16] width 208 height 21
click at [259, 9] on div "Client updated." at bounding box center [318, 16] width 208 height 21
click at [252, 9] on div "Client updated." at bounding box center [318, 16] width 208 height 21
click at [262, 8] on input "Search" at bounding box center [264, 9] width 50 height 5
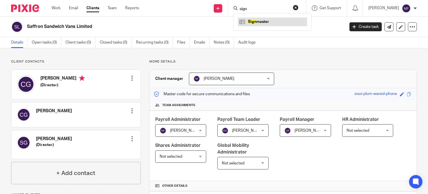
type input "sign"
click at [273, 21] on link at bounding box center [272, 22] width 69 height 8
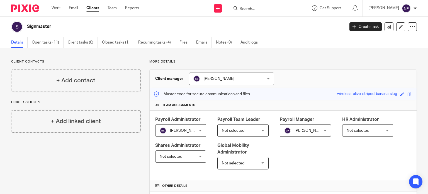
click at [256, 9] on input "Search" at bounding box center [264, 9] width 50 height 5
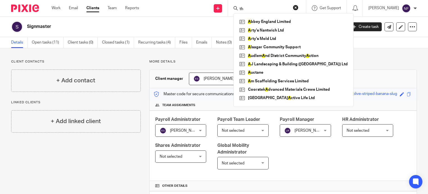
type input "t"
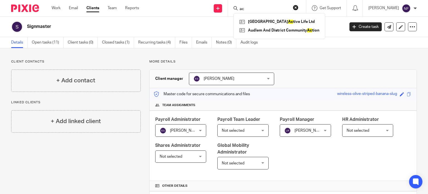
type input "a"
type input "t"
type input "a"
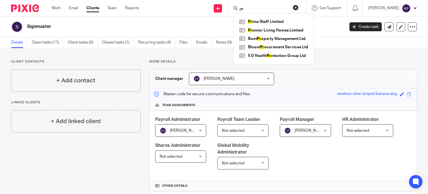
type input "p"
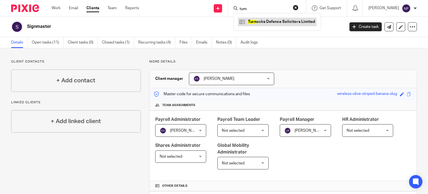
type input "turn"
click at [273, 24] on link at bounding box center [277, 22] width 79 height 8
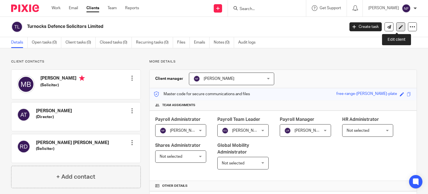
click at [399, 29] on icon at bounding box center [401, 27] width 4 height 4
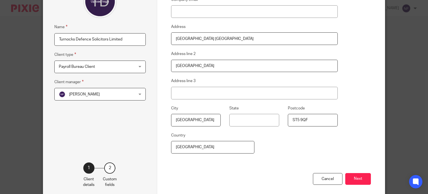
scroll to position [93, 0]
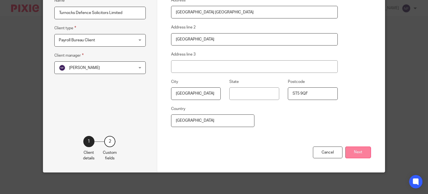
click at [352, 150] on button "Next" at bounding box center [358, 152] width 26 height 12
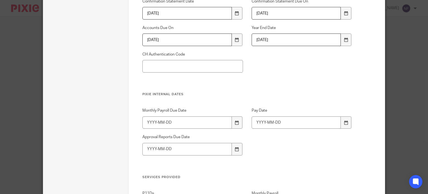
scroll to position [337, 0]
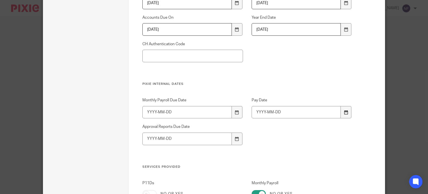
click at [345, 114] on icon at bounding box center [346, 112] width 4 height 4
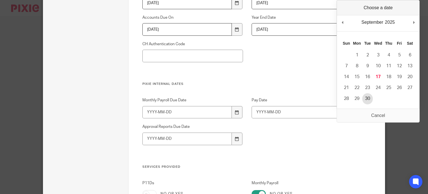
type input "2025-09-30"
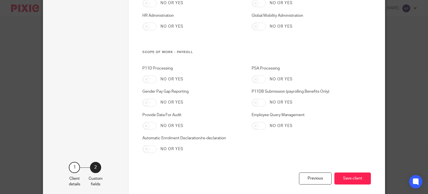
scroll to position [600, 0]
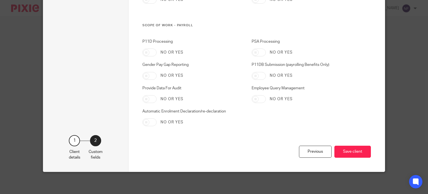
click at [146, 117] on div "Automatic Enrolment Declaration/re-declaration No or yes" at bounding box center [188, 117] width 109 height 18
click at [149, 120] on input "Automatic Enrolment Declaration/re-declaration" at bounding box center [149, 122] width 14 height 8
checkbox input "true"
click at [361, 150] on button "Save client" at bounding box center [352, 151] width 37 height 12
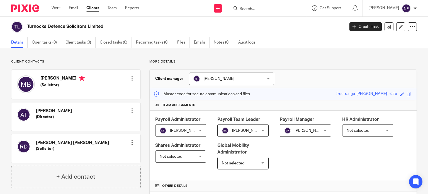
click at [266, 9] on input "Search" at bounding box center [264, 9] width 50 height 5
type input "pnp"
click at [269, 23] on link at bounding box center [272, 22] width 69 height 8
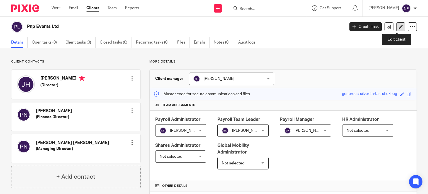
click at [396, 26] on link at bounding box center [400, 26] width 9 height 9
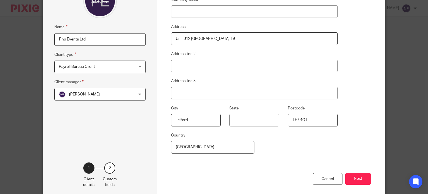
scroll to position [93, 0]
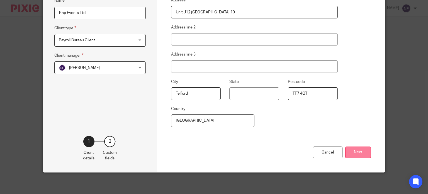
click at [360, 151] on button "Next" at bounding box center [358, 152] width 26 height 12
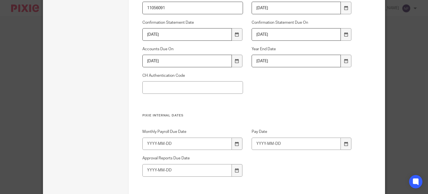
scroll to position [328, 0]
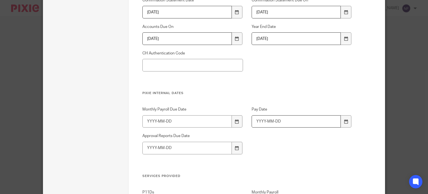
click at [338, 123] on input "Pay Date" at bounding box center [296, 121] width 89 height 13
click at [344, 122] on icon at bounding box center [346, 121] width 4 height 4
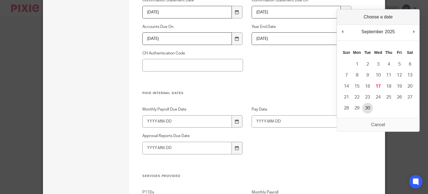
type input "[DATE]"
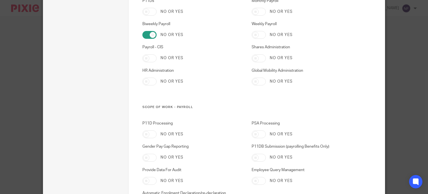
scroll to position [522, 0]
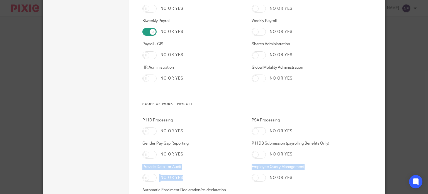
drag, startPoint x: 424, startPoint y: 151, endPoint x: 428, endPoint y: 176, distance: 24.8
click at [428, 176] on div "Edit client Name Pnp Events Ltd Client type Payroll Bureau Client Payroll Burea…" at bounding box center [214, 97] width 428 height 194
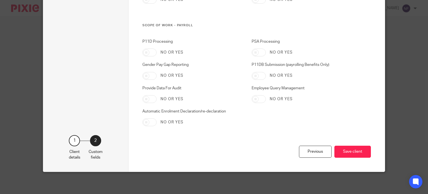
click at [147, 120] on input "Automatic Enrolment Declaration/re-declaration" at bounding box center [149, 122] width 14 height 8
checkbox input "true"
click at [354, 154] on button "Save client" at bounding box center [352, 151] width 37 height 12
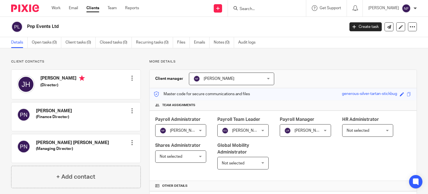
click at [93, 9] on link "Clients" at bounding box center [92, 8] width 13 height 6
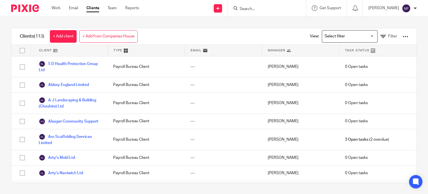
click at [300, 46] on div "Manager" at bounding box center [300, 50] width 77 height 11
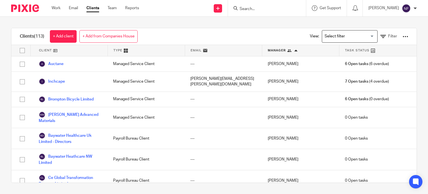
click at [413, 90] on div "Clients (113) + Add client + Add from Companies House View: Loading... Filter C…" at bounding box center [214, 105] width 428 height 177
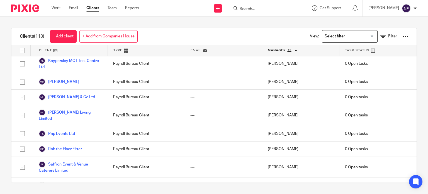
scroll to position [1441, 0]
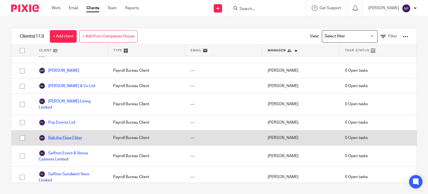
click at [66, 134] on link "Rob the Floor Fitter" at bounding box center [60, 137] width 43 height 7
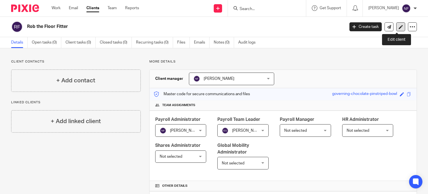
click at [399, 25] on icon at bounding box center [401, 27] width 4 height 4
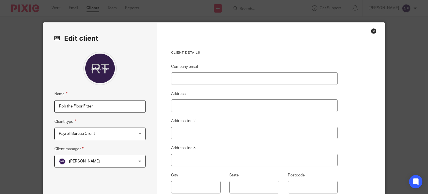
scroll to position [93, 0]
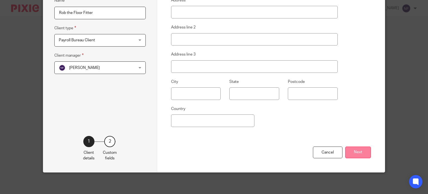
click at [357, 150] on button "Next" at bounding box center [358, 152] width 26 height 12
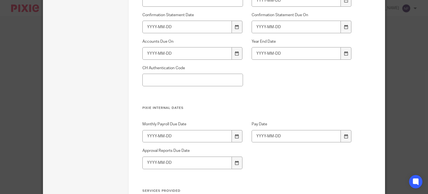
scroll to position [315, 0]
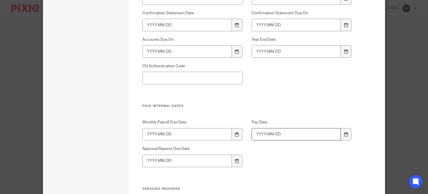
click at [330, 136] on input "Pay Date" at bounding box center [296, 134] width 89 height 13
click at [349, 132] on div at bounding box center [346, 134] width 11 height 13
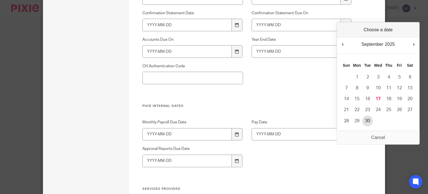
type input "2025-09-30"
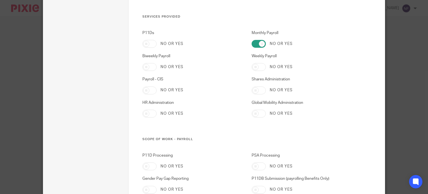
scroll to position [600, 0]
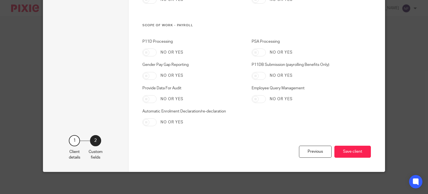
click at [149, 120] on input "Automatic Enrolment Declaration/re-declaration" at bounding box center [149, 122] width 14 height 8
checkbox input "true"
click at [359, 149] on button "Save client" at bounding box center [352, 151] width 37 height 12
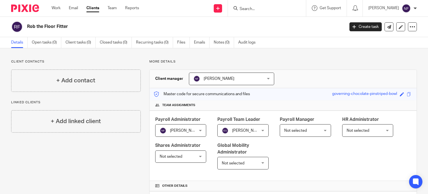
click at [265, 5] on form at bounding box center [268, 8] width 59 height 7
click at [258, 8] on input "Search" at bounding box center [264, 9] width 50 height 5
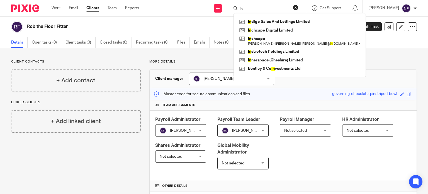
type input "i"
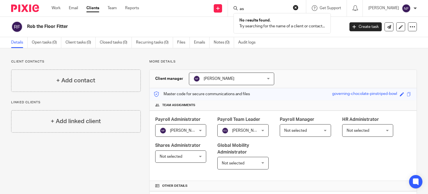
type input "a"
click at [268, 8] on input "Search" at bounding box center [264, 9] width 50 height 5
type input "nov"
click at [272, 23] on link at bounding box center [272, 22] width 69 height 8
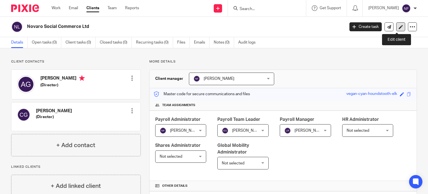
click at [399, 27] on icon at bounding box center [401, 27] width 4 height 4
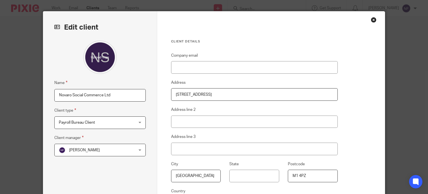
scroll to position [67, 0]
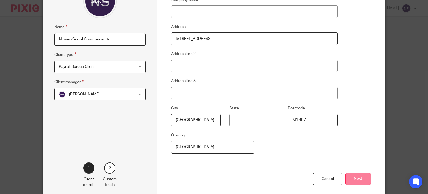
click at [356, 182] on button "Next" at bounding box center [358, 179] width 26 height 12
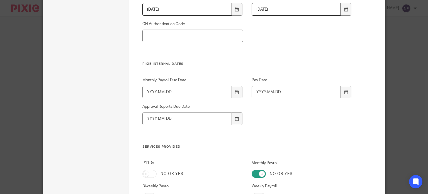
scroll to position [368, 0]
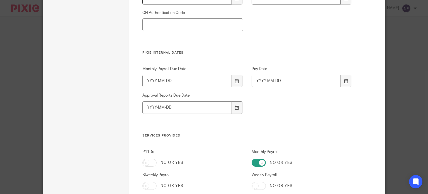
click at [349, 80] on div at bounding box center [346, 81] width 11 height 13
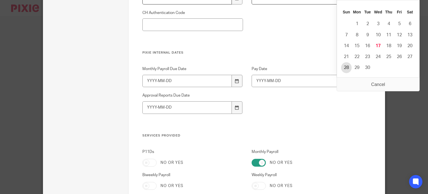
type input "[DATE]"
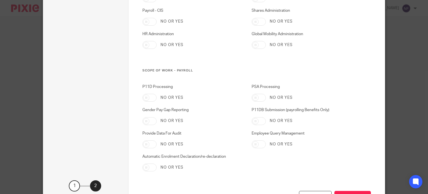
scroll to position [581, 0]
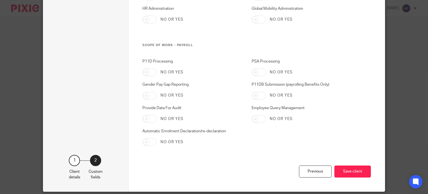
click at [151, 138] on input "Automatic Enrolment Declaration/re-declaration" at bounding box center [149, 142] width 14 height 8
checkbox input "true"
click at [349, 169] on button "Save client" at bounding box center [352, 171] width 37 height 12
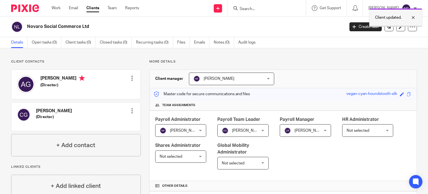
click at [416, 16] on div at bounding box center [409, 17] width 15 height 7
click at [263, 6] on form at bounding box center [268, 8] width 59 height 7
click at [263, 7] on input "Search" at bounding box center [264, 9] width 50 height 5
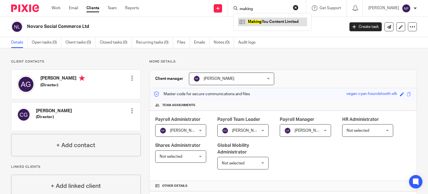
type input "making"
click at [267, 19] on link at bounding box center [272, 22] width 69 height 8
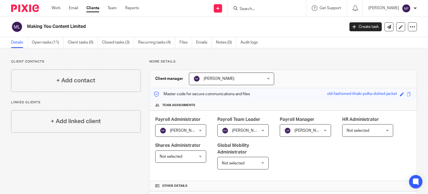
click at [92, 8] on link "Clients" at bounding box center [92, 8] width 13 height 6
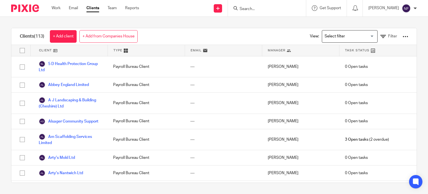
click at [276, 36] on div "Clients (113) + Add client + Add from Companies House View: Loading... Filter" at bounding box center [213, 36] width 405 height 17
click at [287, 52] on icon at bounding box center [289, 50] width 4 height 4
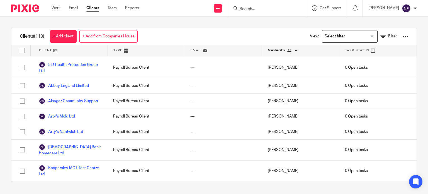
scroll to position [1314, 0]
